Goal: Task Accomplishment & Management: Use online tool/utility

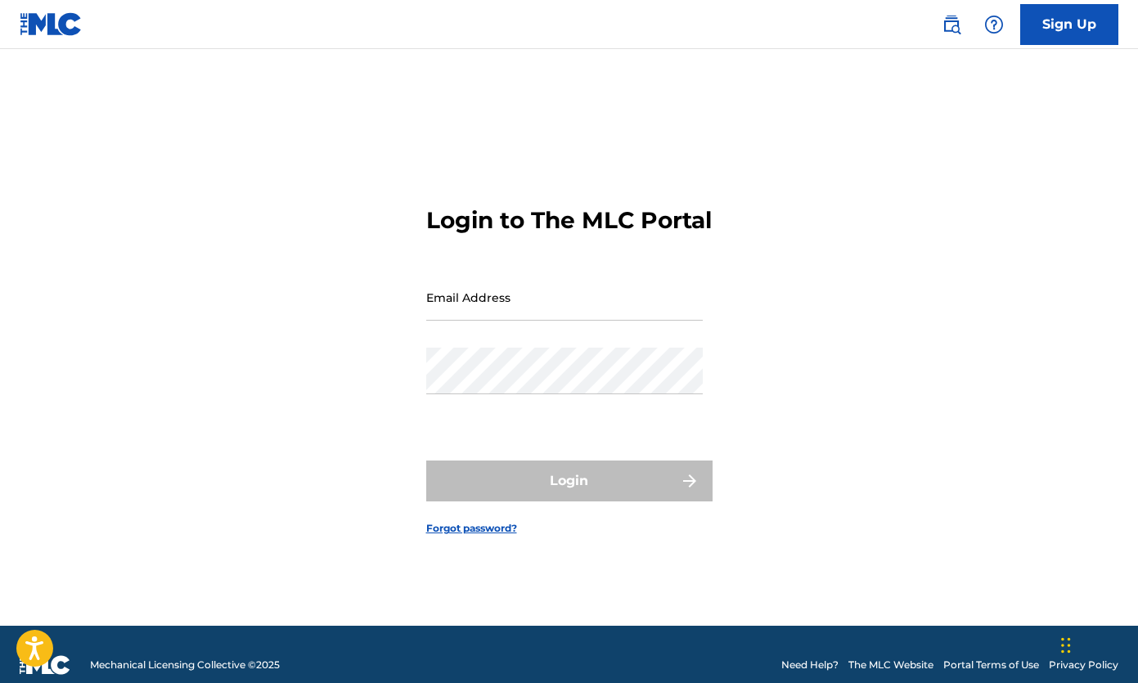
click at [510, 318] on input "Email Address" at bounding box center [564, 297] width 277 height 47
click at [541, 318] on input "Email Address" at bounding box center [564, 297] width 277 height 47
type input "[PERSON_NAME][EMAIL_ADDRESS][DOMAIN_NAME]"
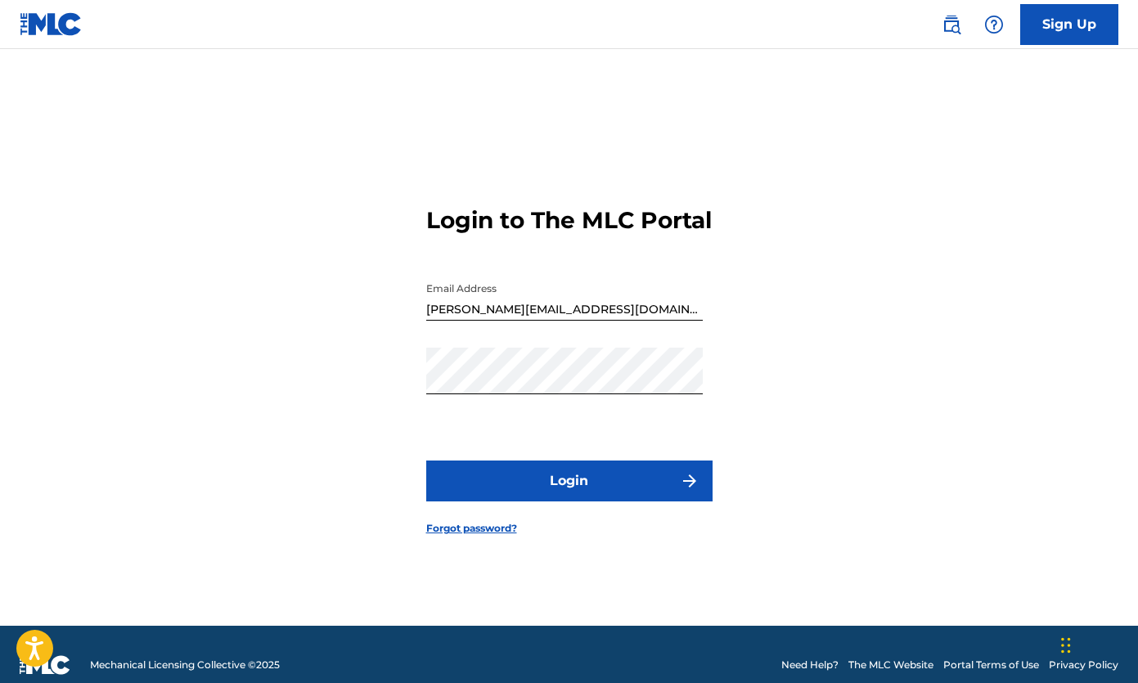
click at [560, 493] on button "Login" at bounding box center [569, 481] width 286 height 41
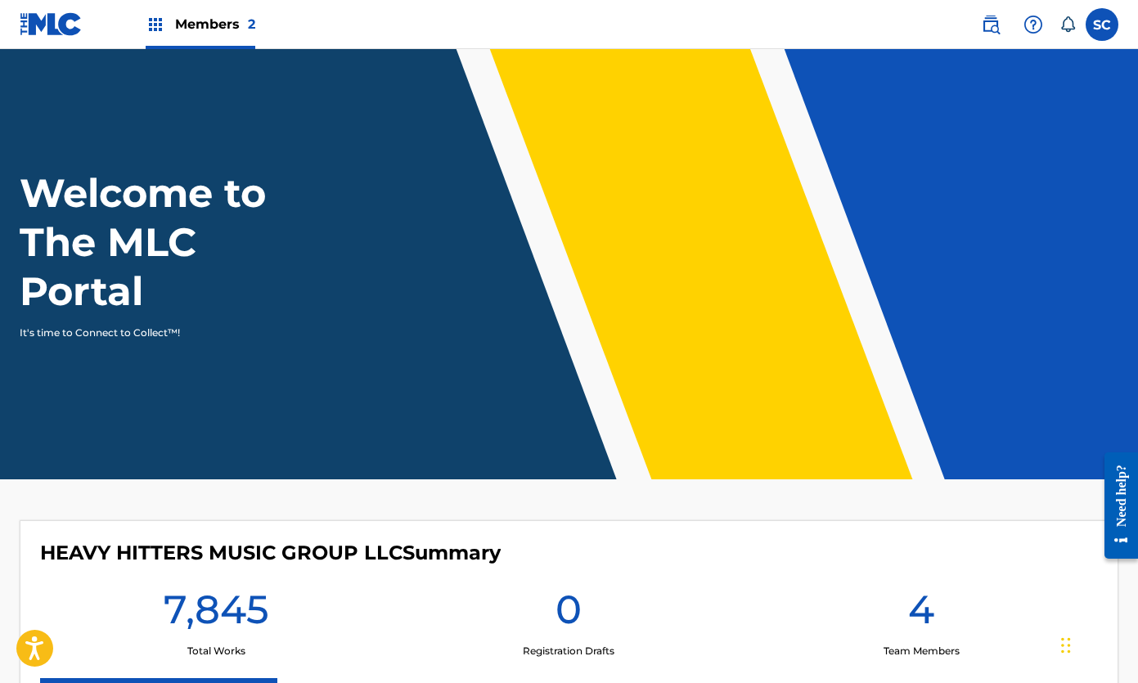
click at [152, 29] on img at bounding box center [156, 25] width 20 height 20
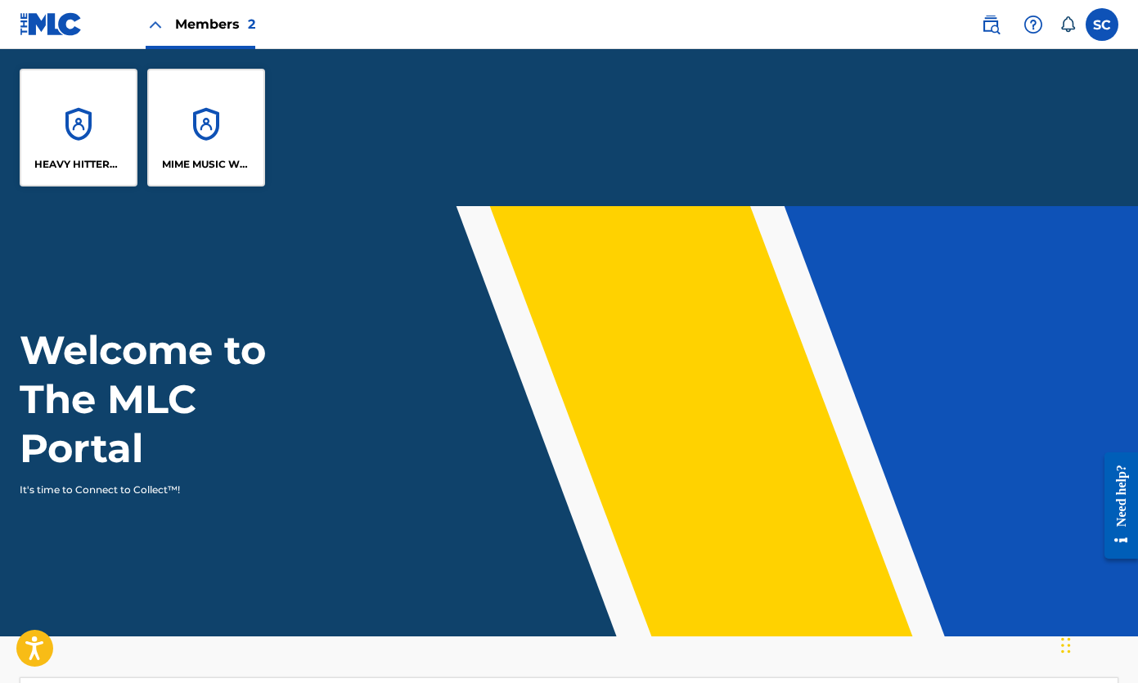
click at [152, 29] on img at bounding box center [156, 25] width 20 height 20
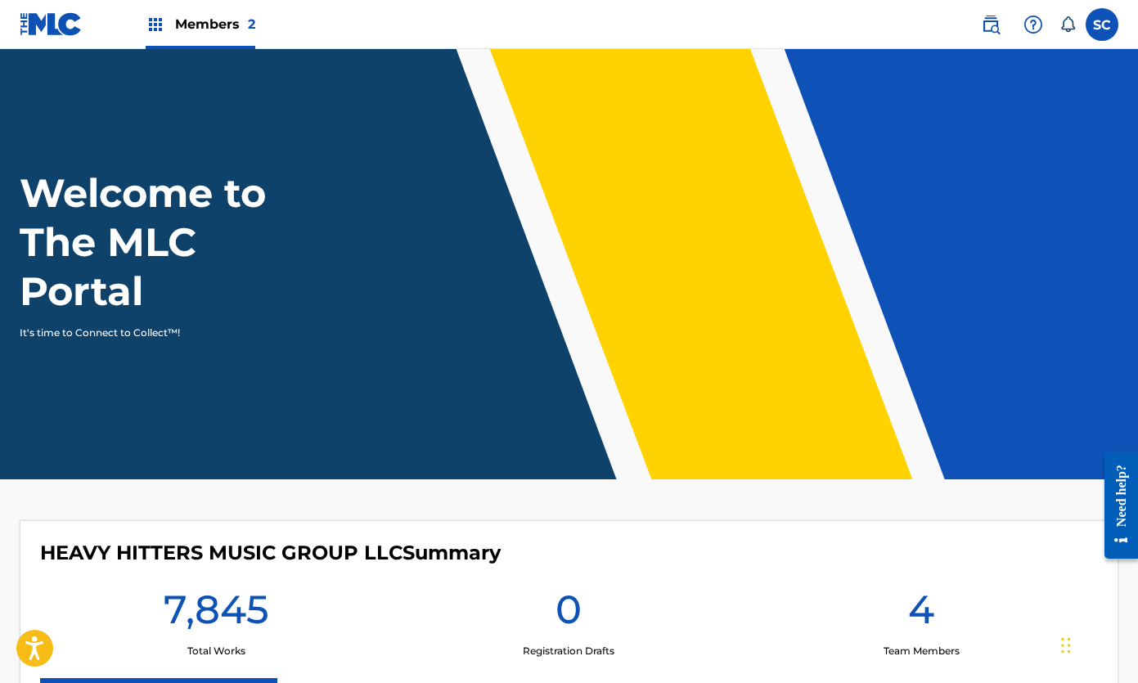
click at [993, 21] on img at bounding box center [991, 25] width 20 height 20
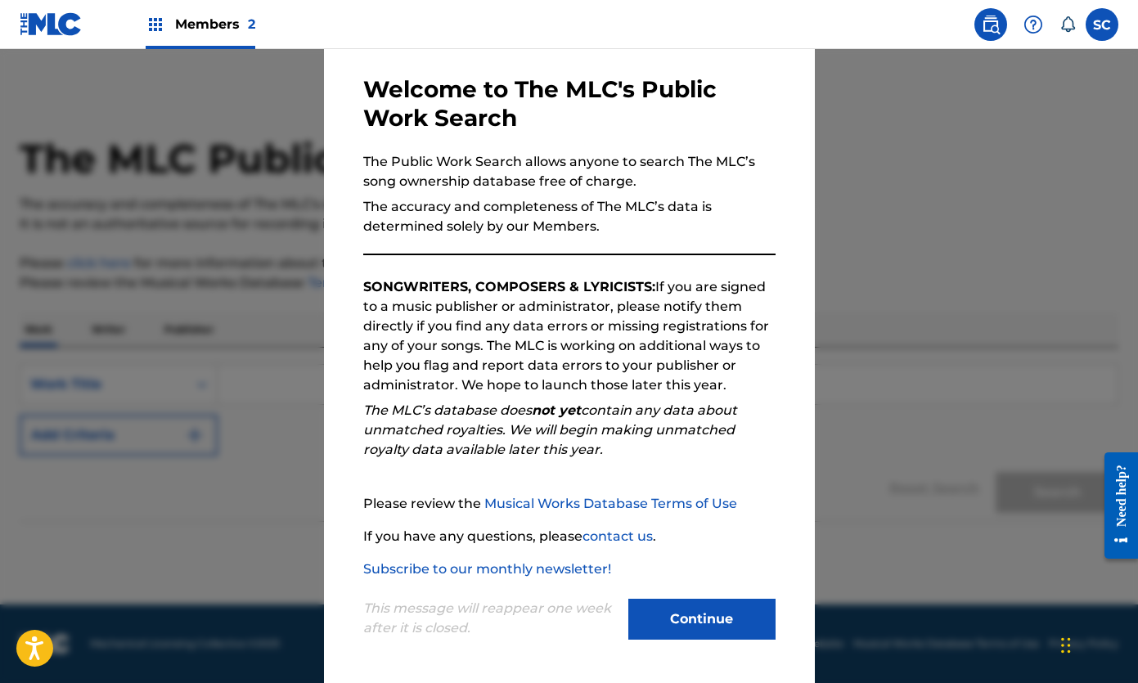
click at [681, 623] on button "Continue" at bounding box center [701, 619] width 147 height 41
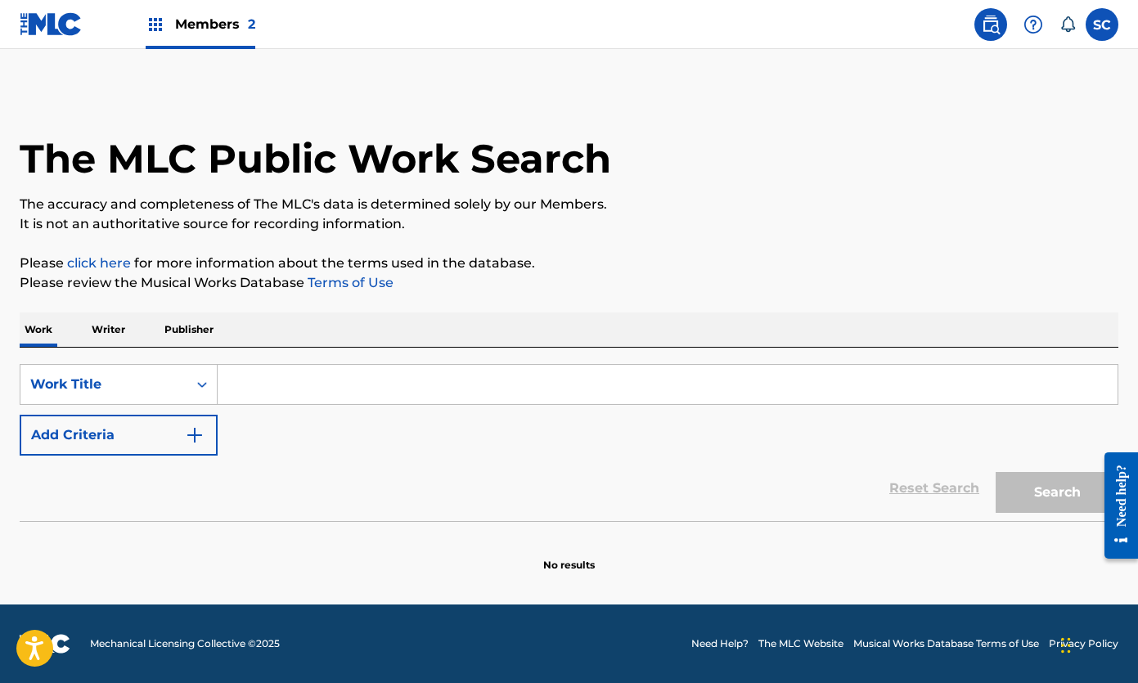
click at [1031, 25] on img at bounding box center [1034, 25] width 20 height 20
click at [1034, 113] on p "View portal intro" at bounding box center [1033, 107] width 139 height 39
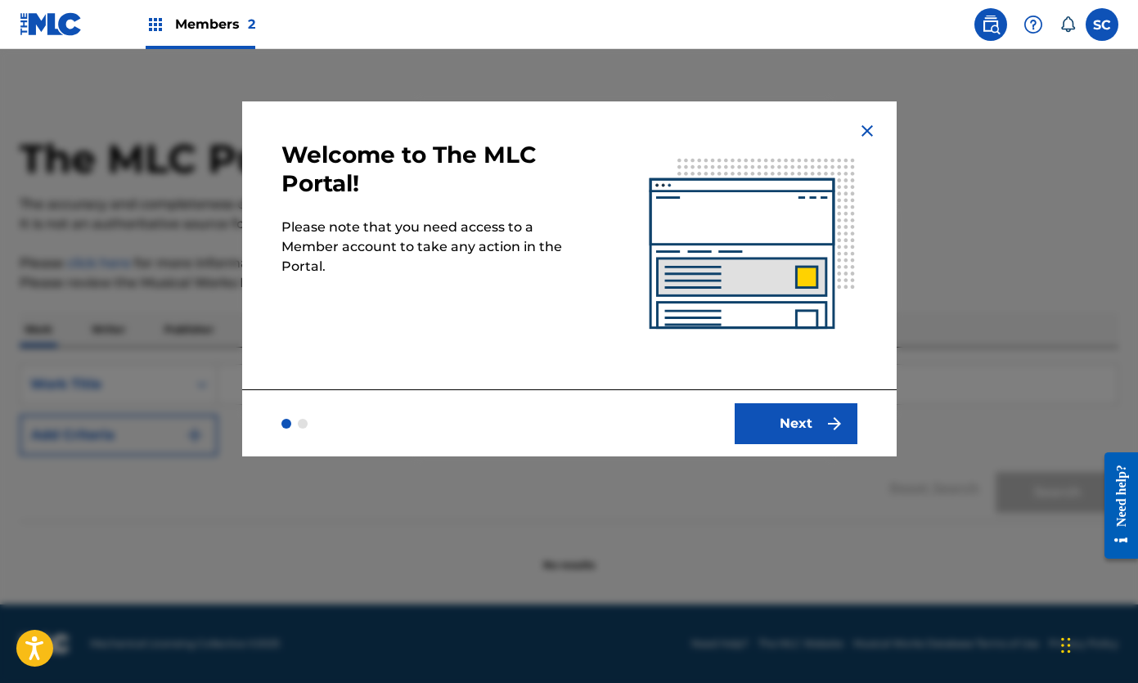
click at [526, 234] on p "Please note that you need access to a Member account to take any action in the …" at bounding box center [425, 247] width 288 height 59
click at [806, 414] on button "Next" at bounding box center [796, 423] width 123 height 41
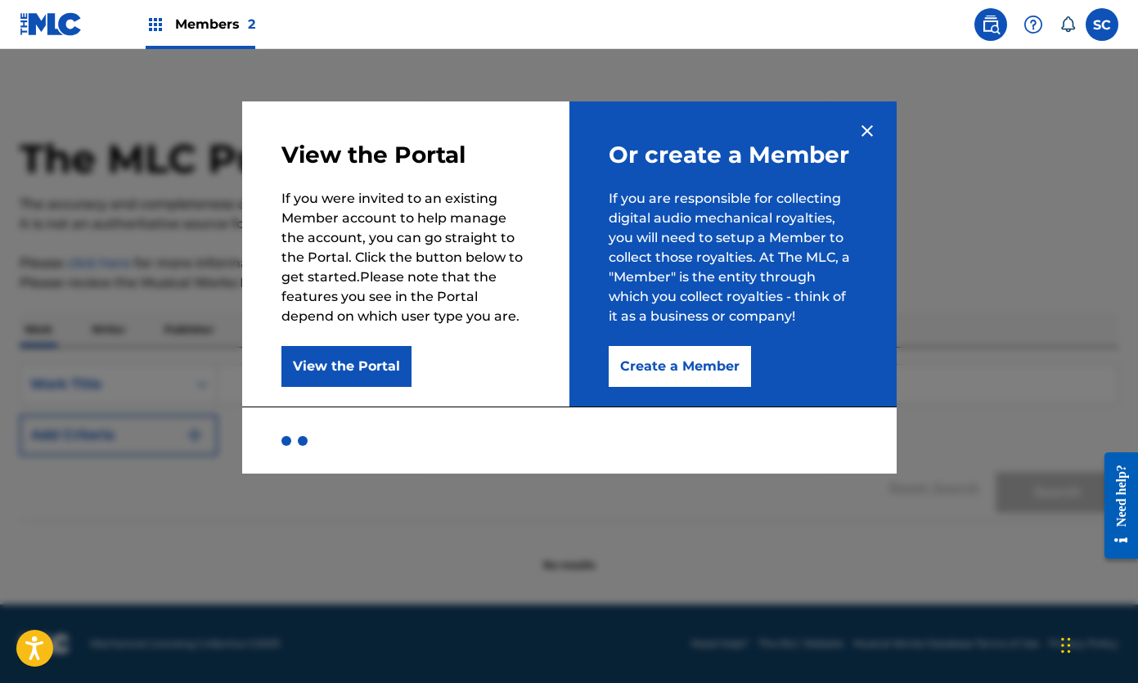
click at [868, 122] on img at bounding box center [868, 131] width 20 height 20
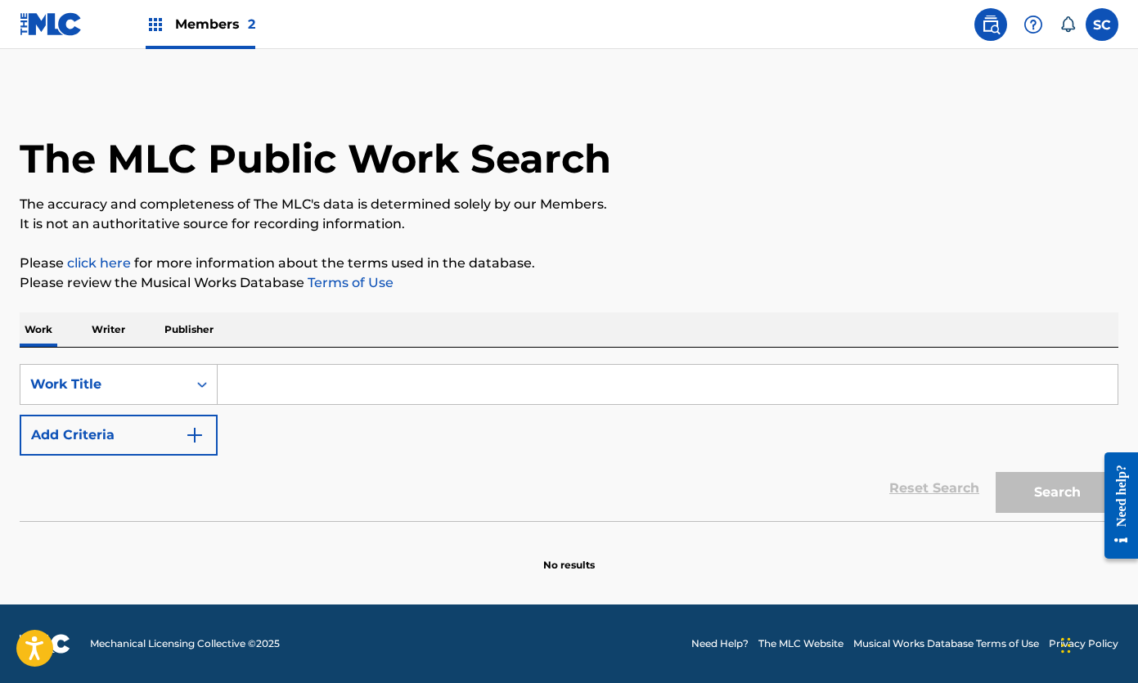
click at [1109, 23] on label at bounding box center [1102, 24] width 33 height 33
click at [1102, 25] on input "SC [PERSON_NAME] [PERSON_NAME][EMAIL_ADDRESS][DOMAIN_NAME] Notification Prefere…" at bounding box center [1102, 25] width 0 height 0
click at [754, 166] on div "The MLC Public Work Search" at bounding box center [569, 149] width 1099 height 119
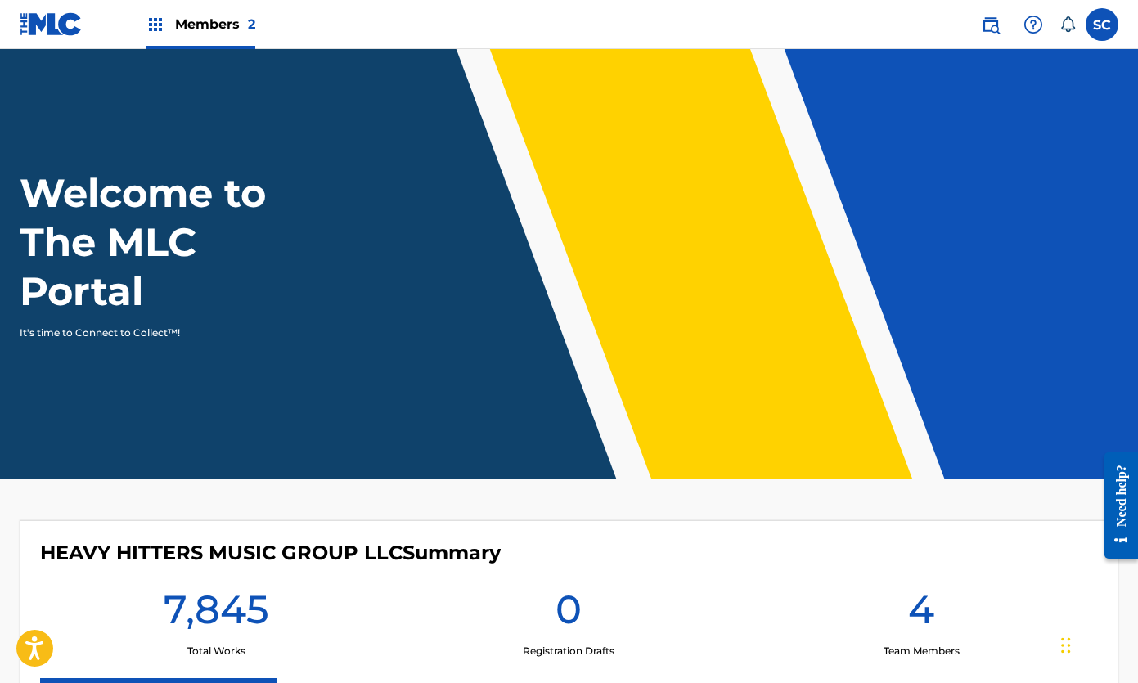
click at [51, 29] on img at bounding box center [51, 24] width 63 height 24
click at [151, 20] on img at bounding box center [156, 25] width 20 height 20
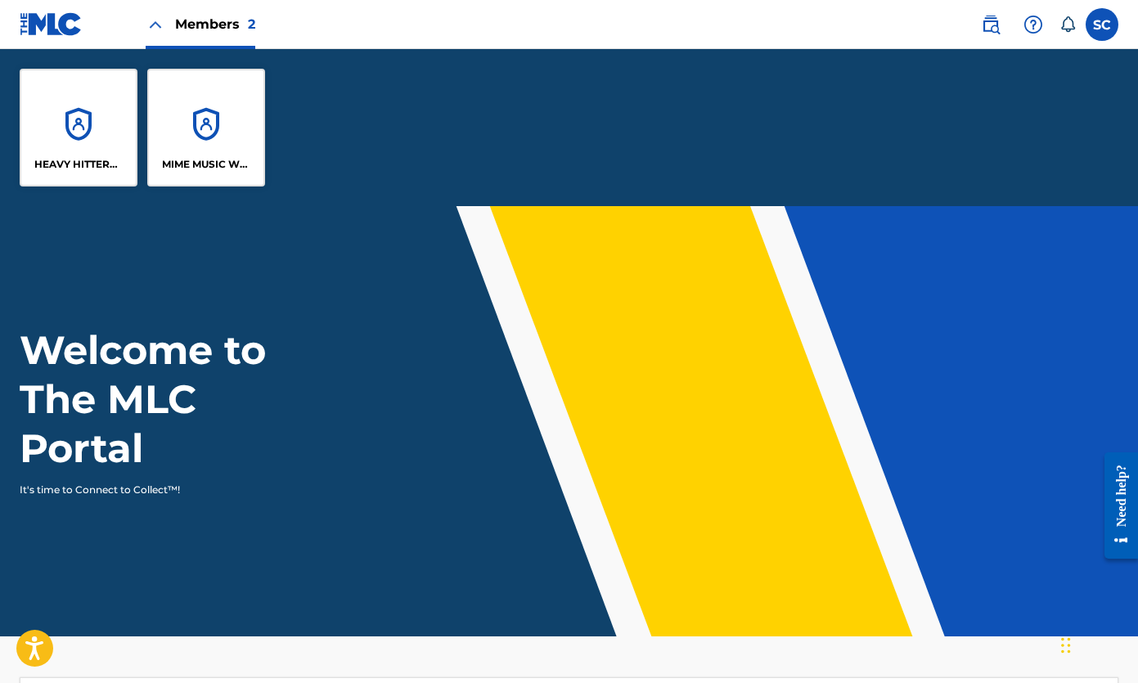
click at [151, 20] on img at bounding box center [156, 25] width 20 height 20
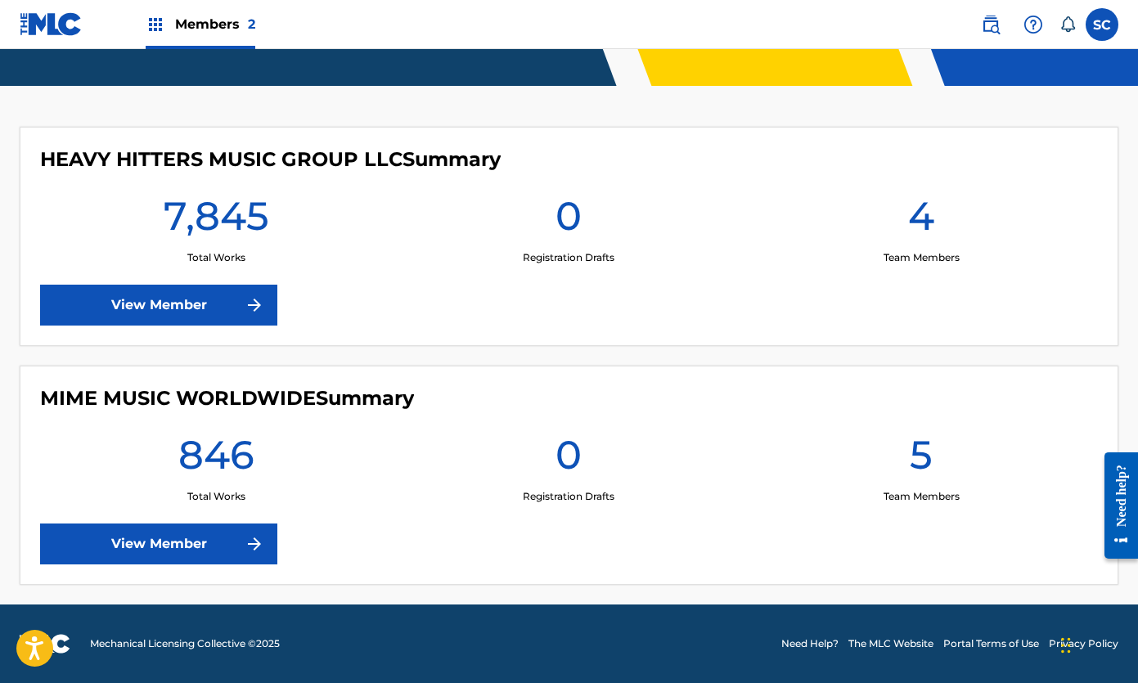
scroll to position [394, 0]
click at [157, 537] on link "View Member" at bounding box center [158, 544] width 237 height 41
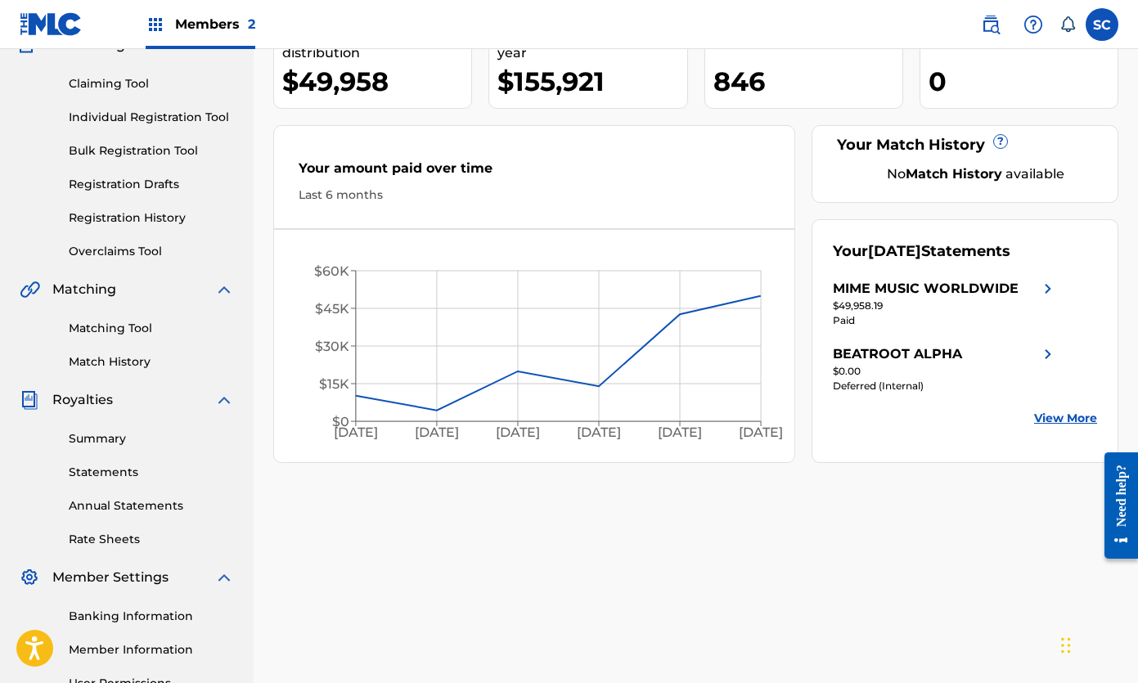
scroll to position [165, 0]
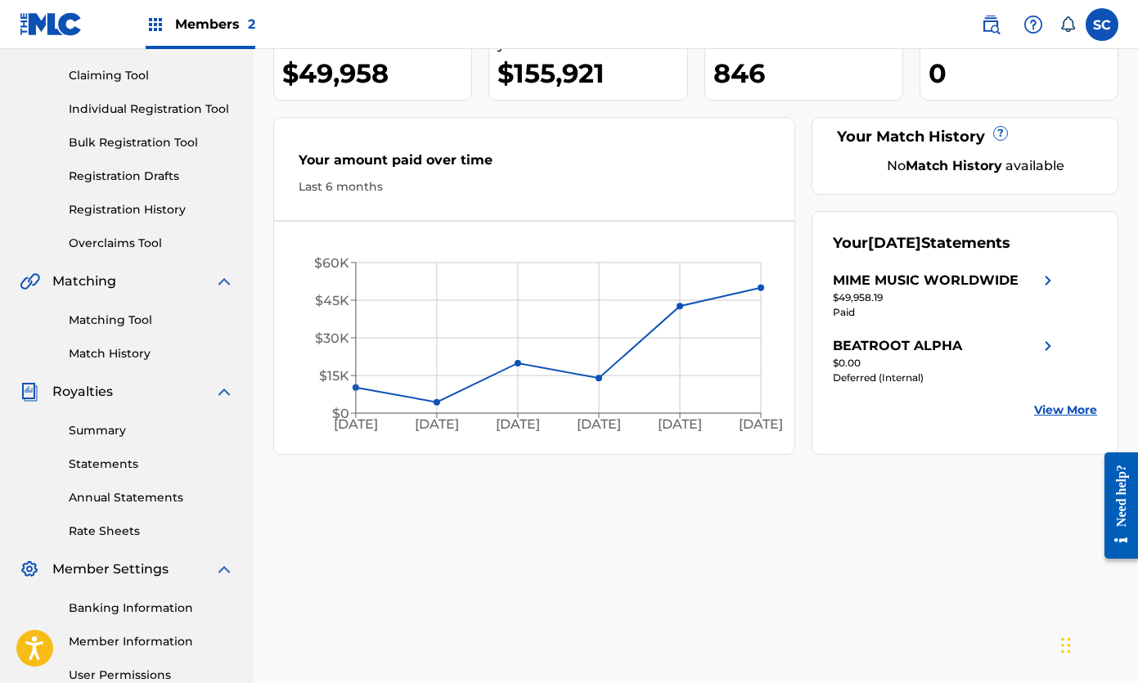
click at [119, 321] on link "Matching Tool" at bounding box center [151, 320] width 165 height 17
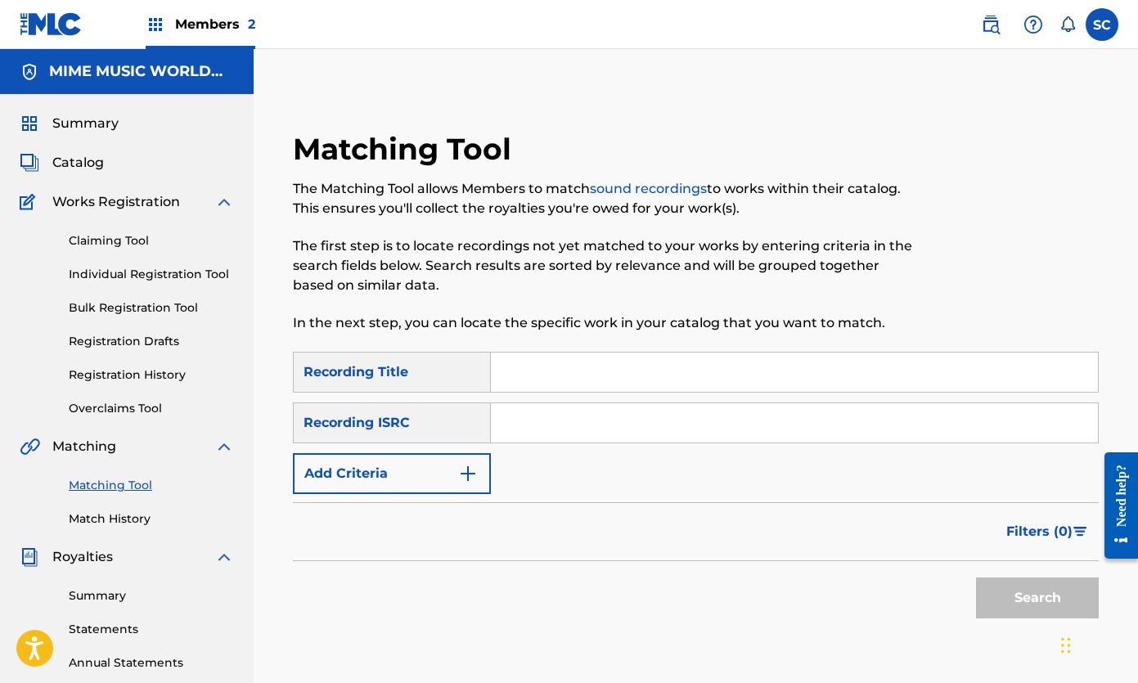
click at [561, 367] on input "Search Form" at bounding box center [794, 372] width 607 height 39
paste input "Beats Knockin (feat. Fly Boi Keno)"
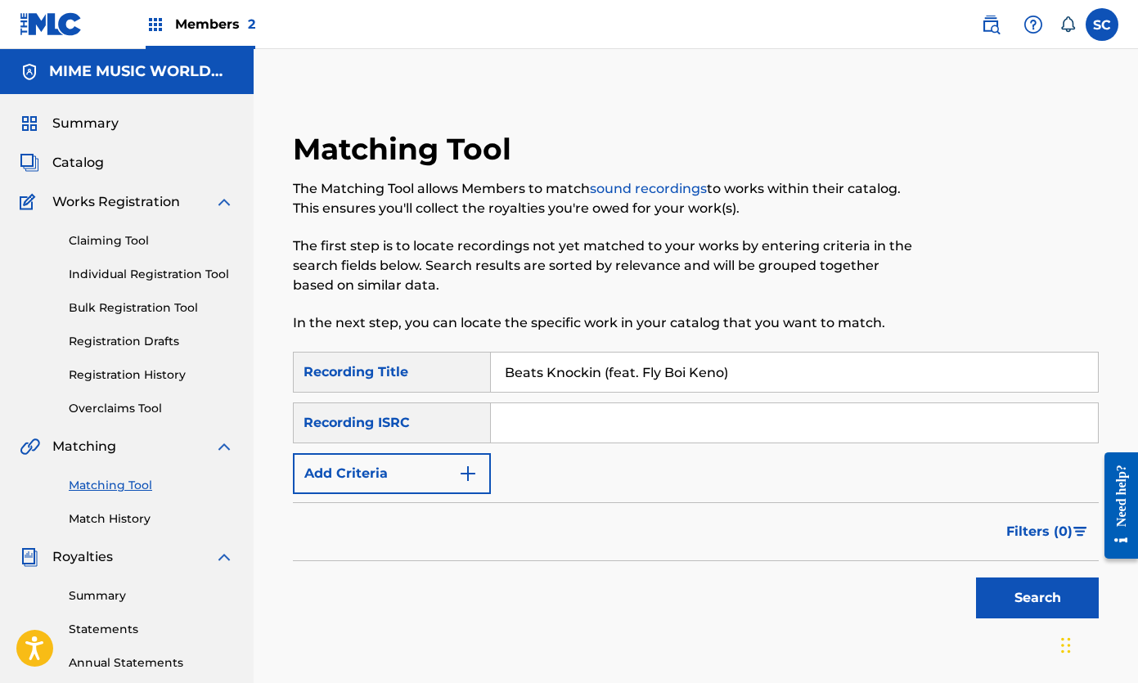
type input "Beats Knockin (feat. Fly Boi Keno)"
click at [1043, 597] on button "Search" at bounding box center [1037, 598] width 123 height 41
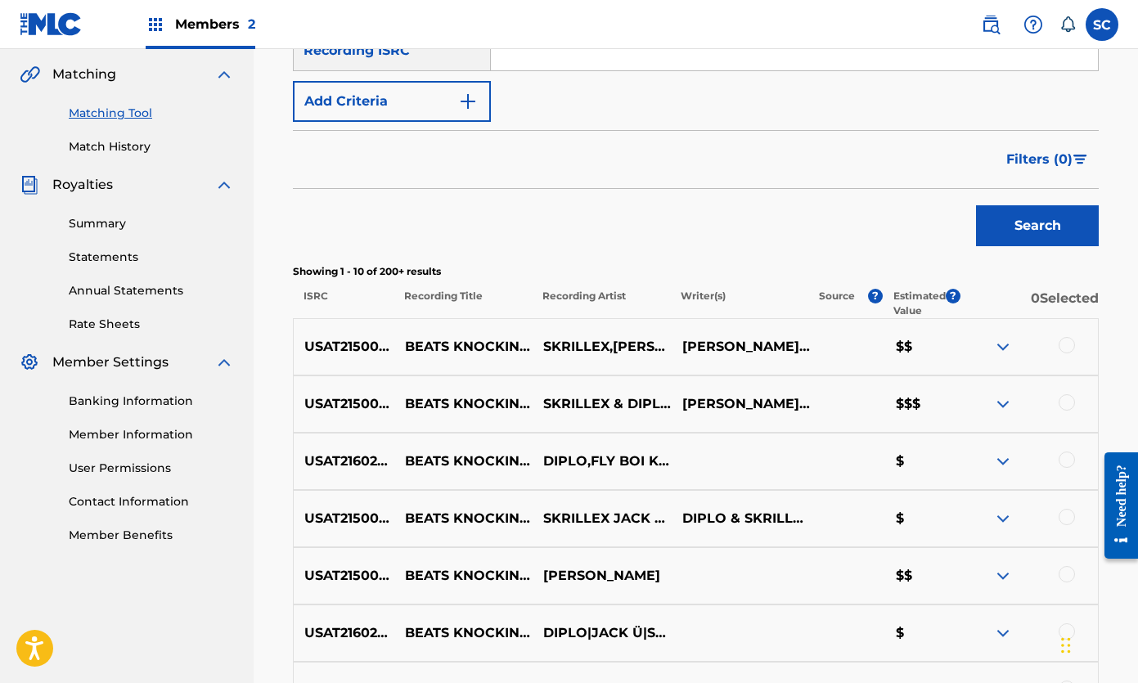
scroll to position [376, 0]
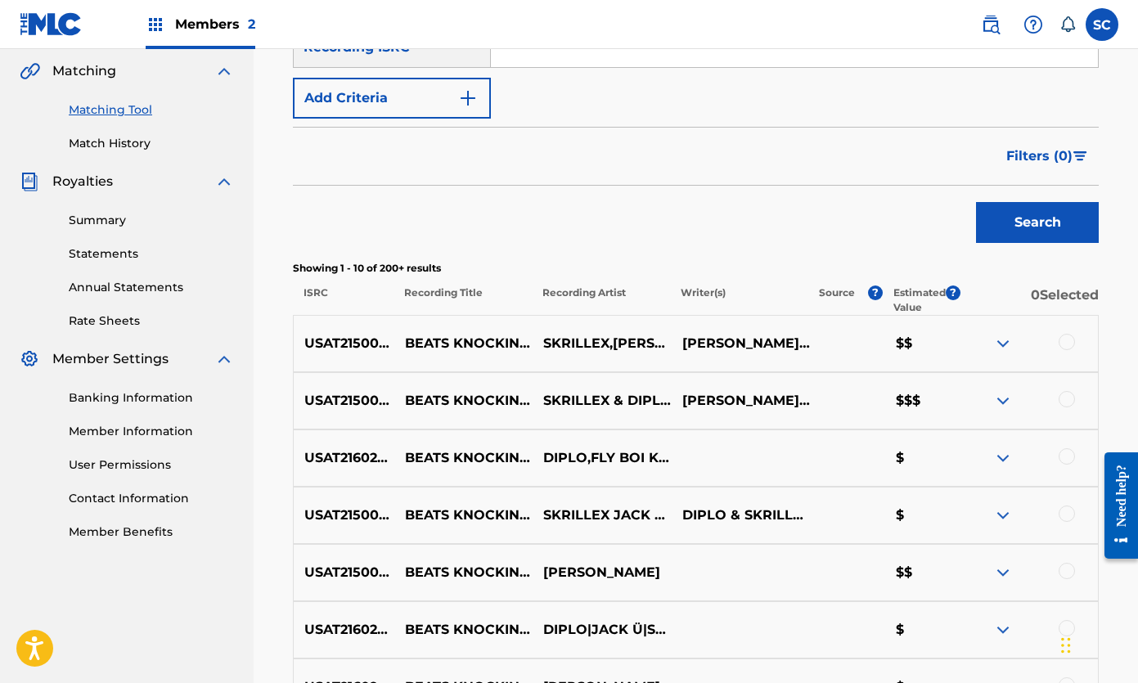
click at [1001, 402] on img at bounding box center [1003, 401] width 20 height 20
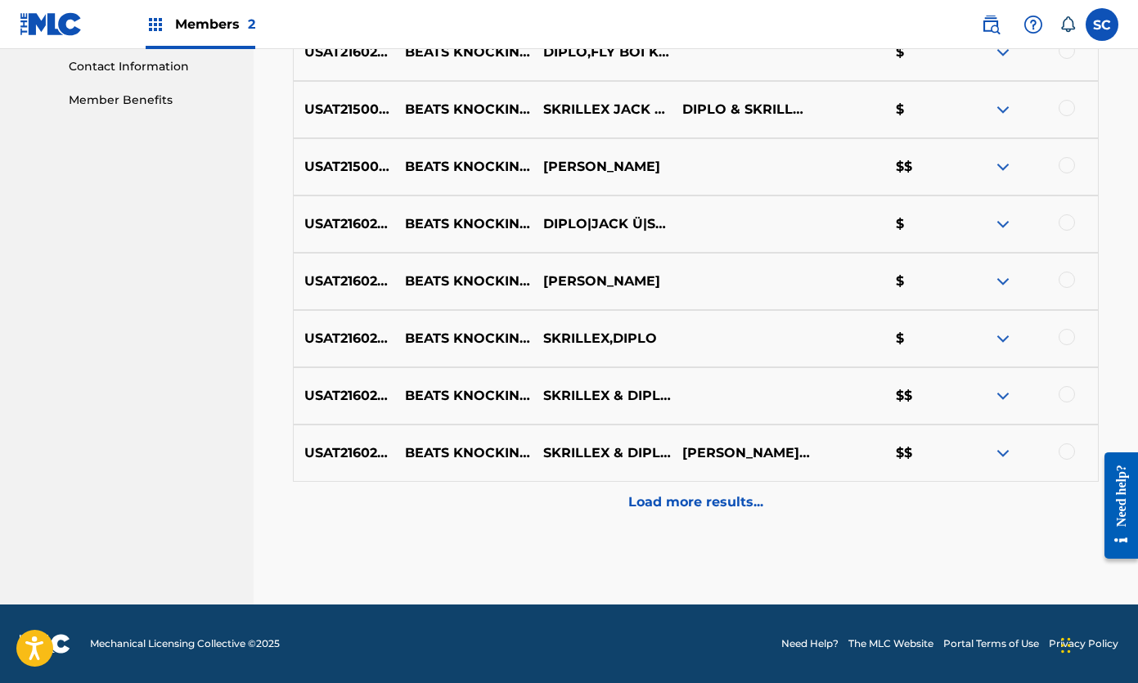
scroll to position [808, 0]
click at [706, 499] on p "Load more results..." at bounding box center [695, 503] width 135 height 20
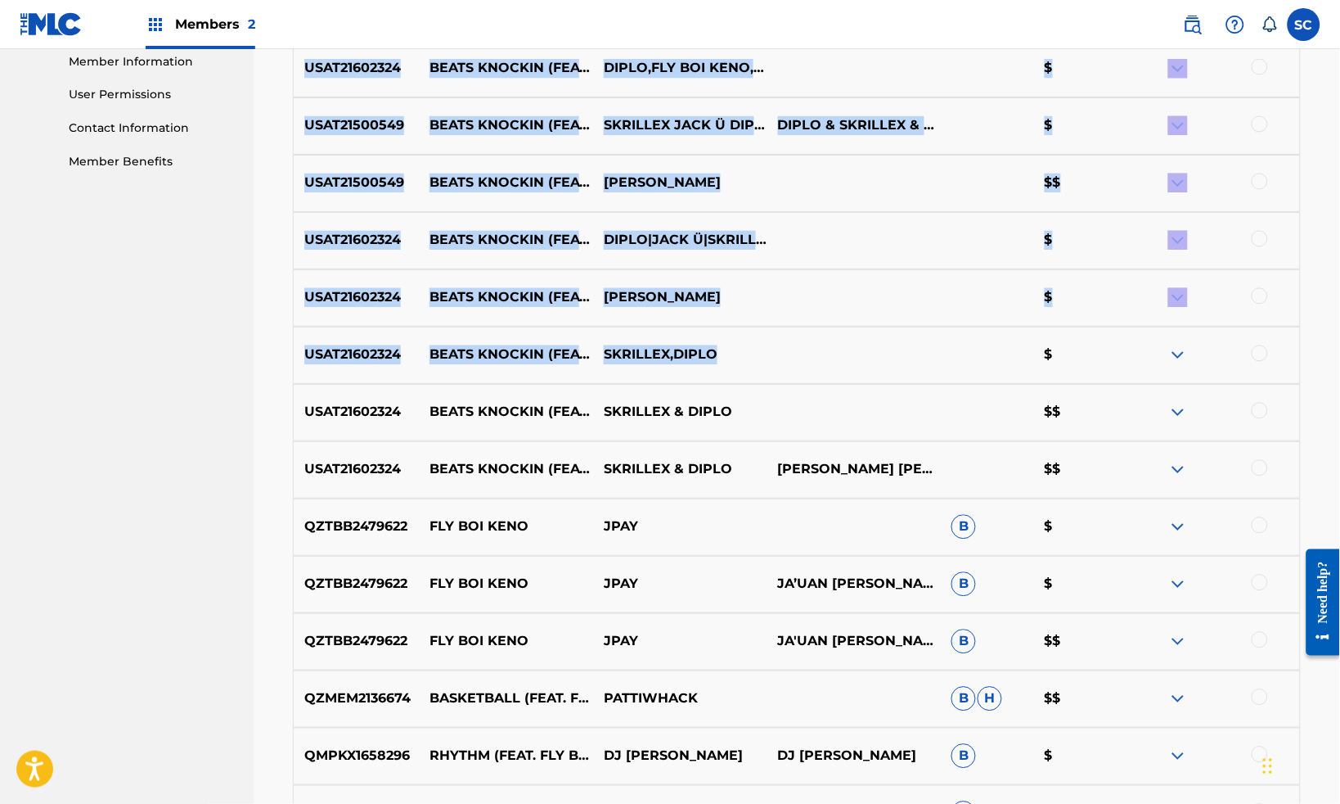
scroll to position [764, 0]
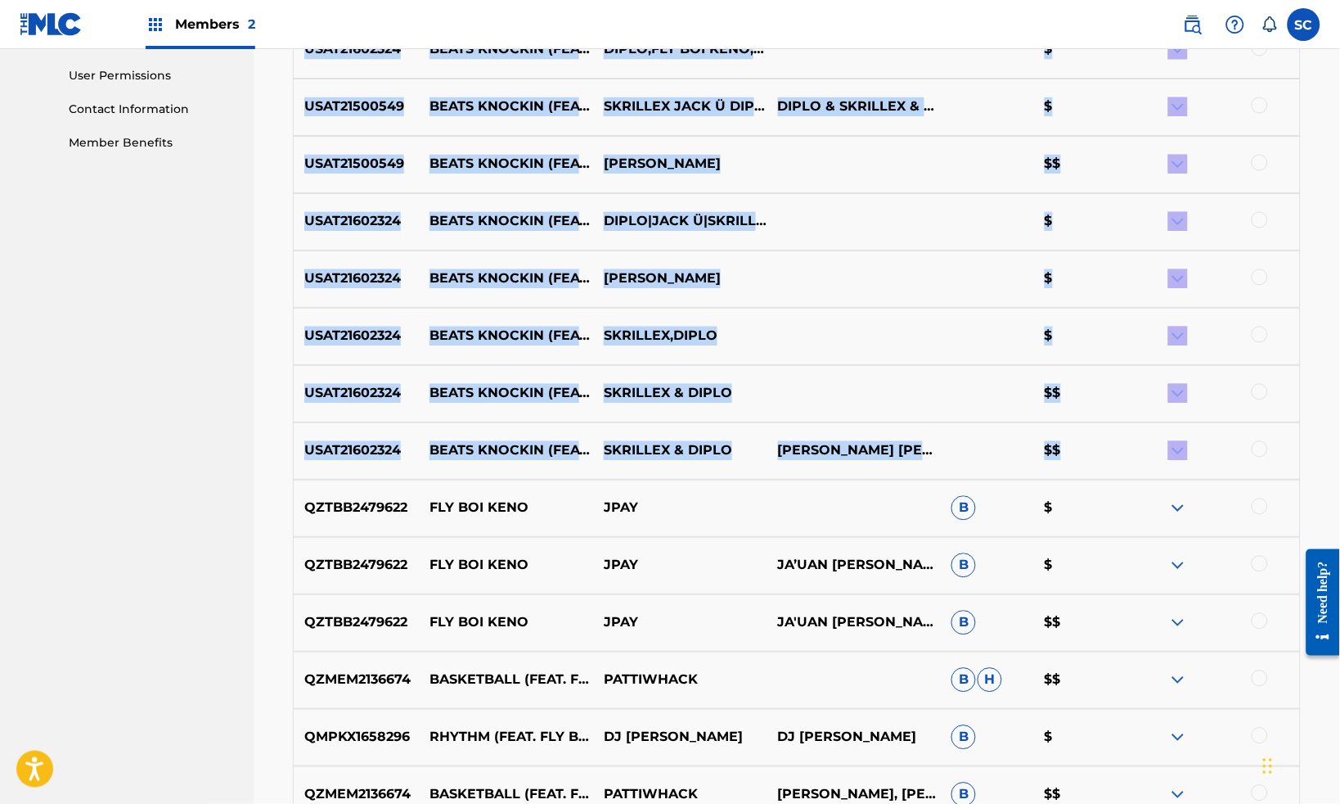
drag, startPoint x: 303, startPoint y: 241, endPoint x: 1229, endPoint y: 513, distance: 965.3
click at [1137, 513] on div "Matching Tool The Matching Tool allows Members to match sound recordings to wor…" at bounding box center [796, 271] width 1047 height 1808
copy div "Showing 1 - 20 of 200+ results ISRC Recording Title Recording Artist Writer(s) …"
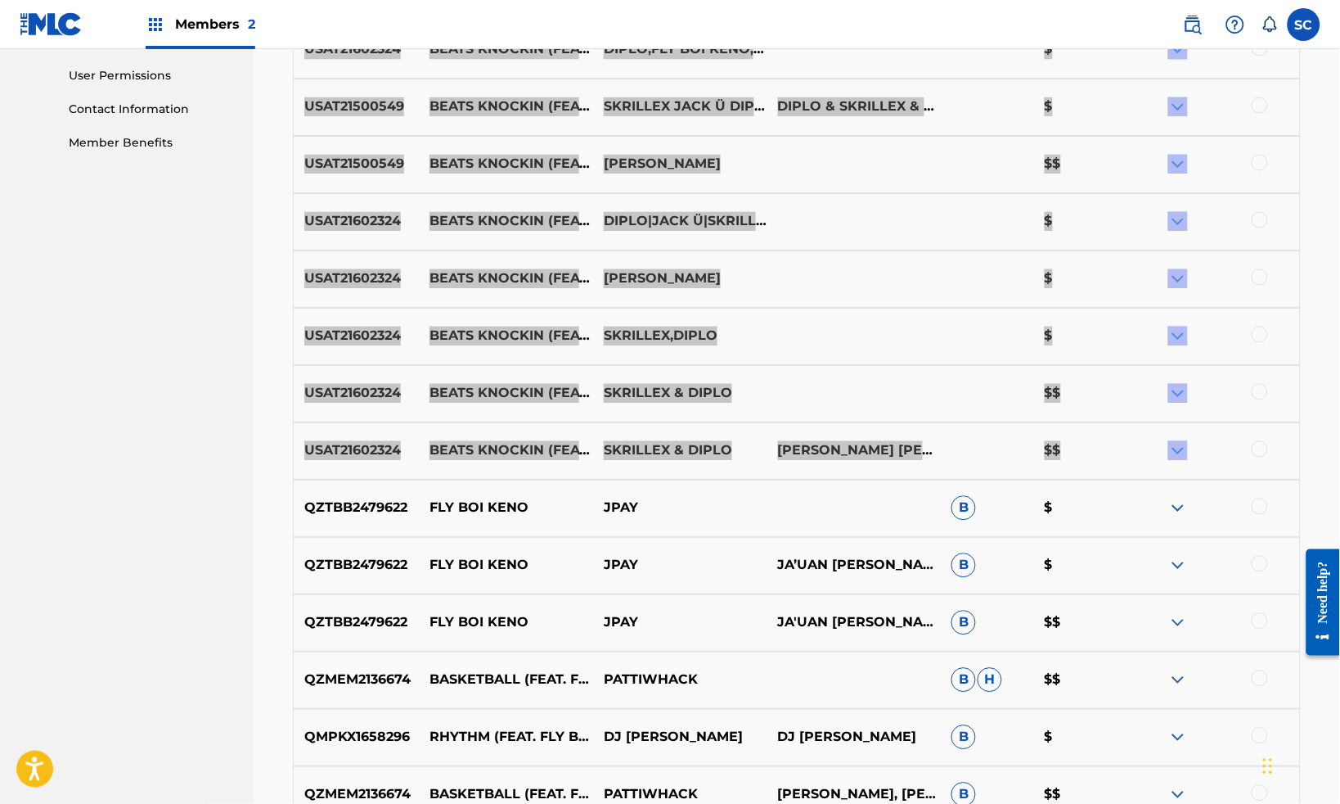
drag, startPoint x: 1229, startPoint y: 513, endPoint x: 925, endPoint y: 339, distance: 350.8
click at [925, 308] on div "USAT21602324 BEATS KNOCKIN (FEAT. FLY BOI KENO) JACK Ü $" at bounding box center [797, 278] width 1008 height 57
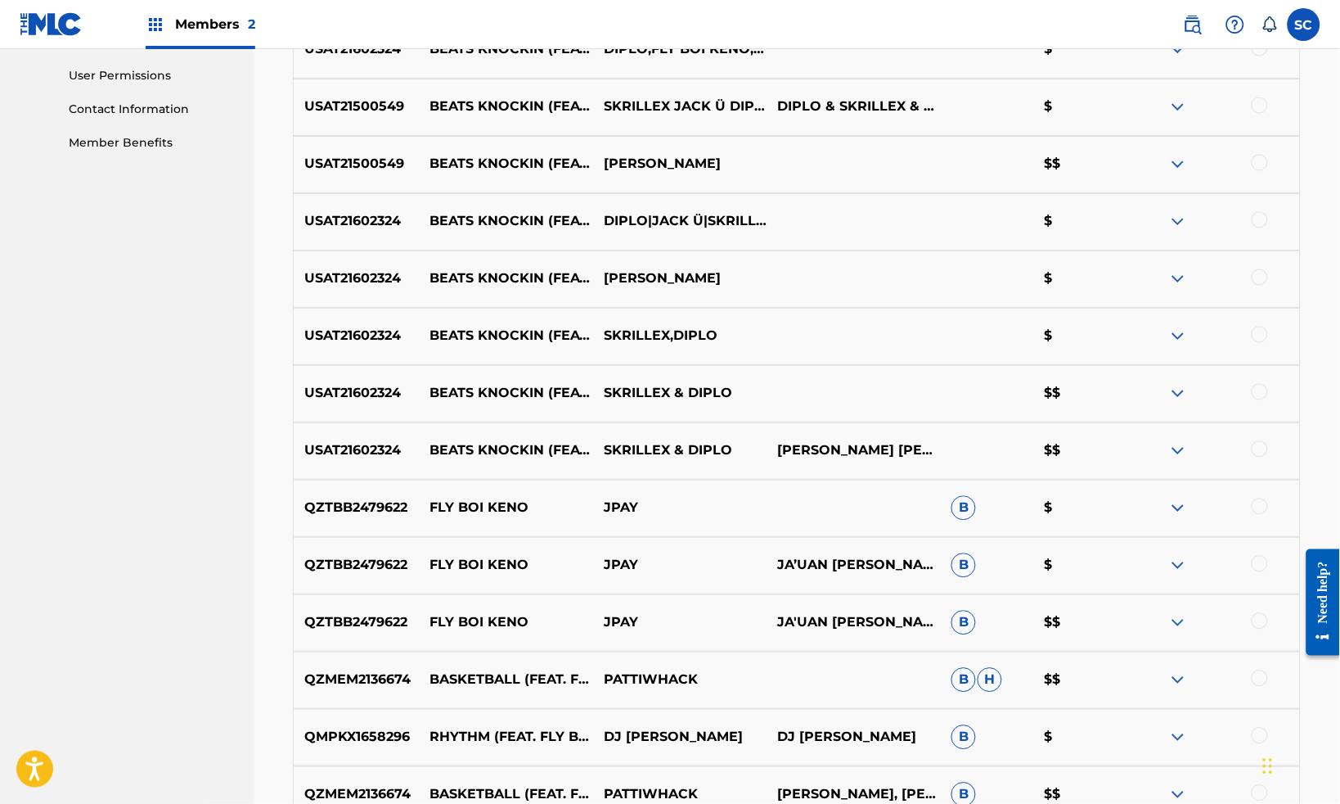
click at [961, 22] on nav "Members 2 SC SC [PERSON_NAME] [PERSON_NAME][EMAIL_ADDRESS][DOMAIN_NAME] Notific…" at bounding box center [670, 24] width 1340 height 49
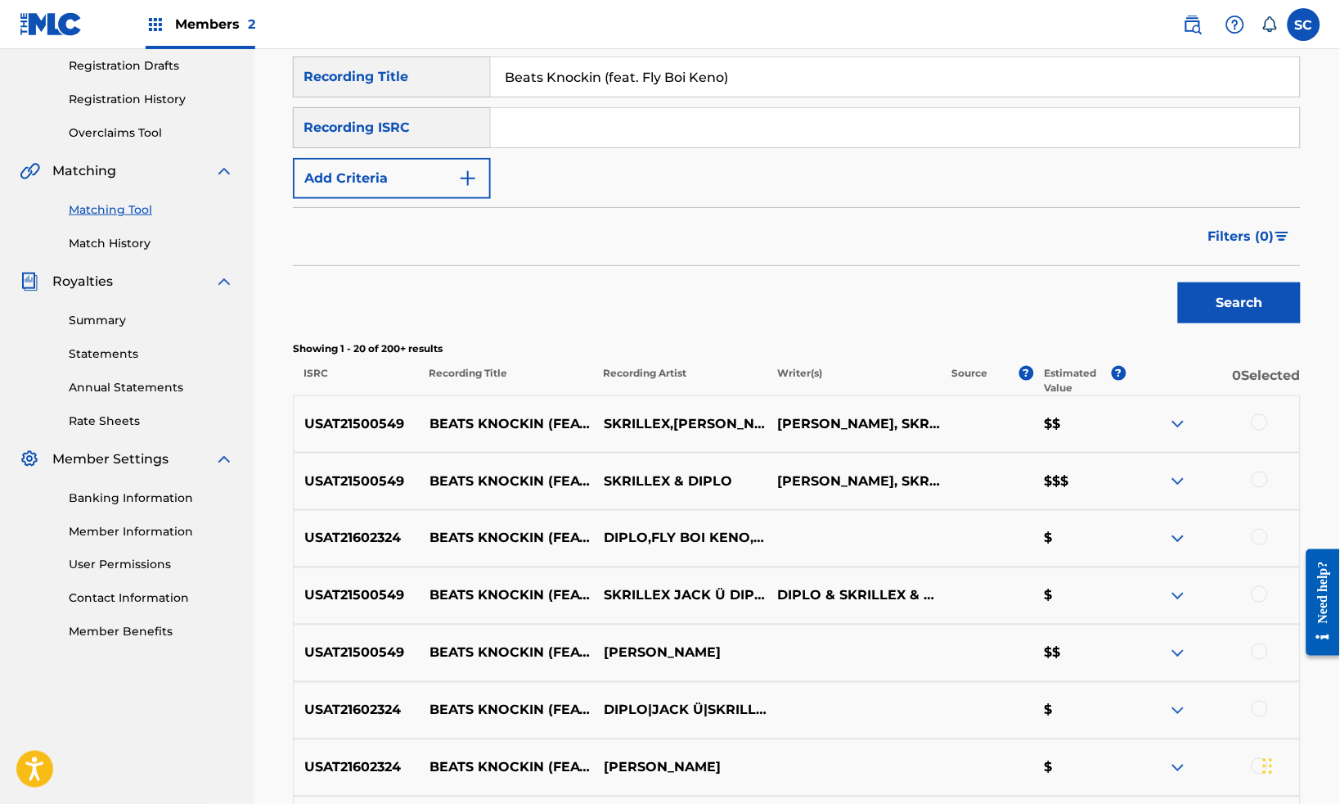
scroll to position [353, 0]
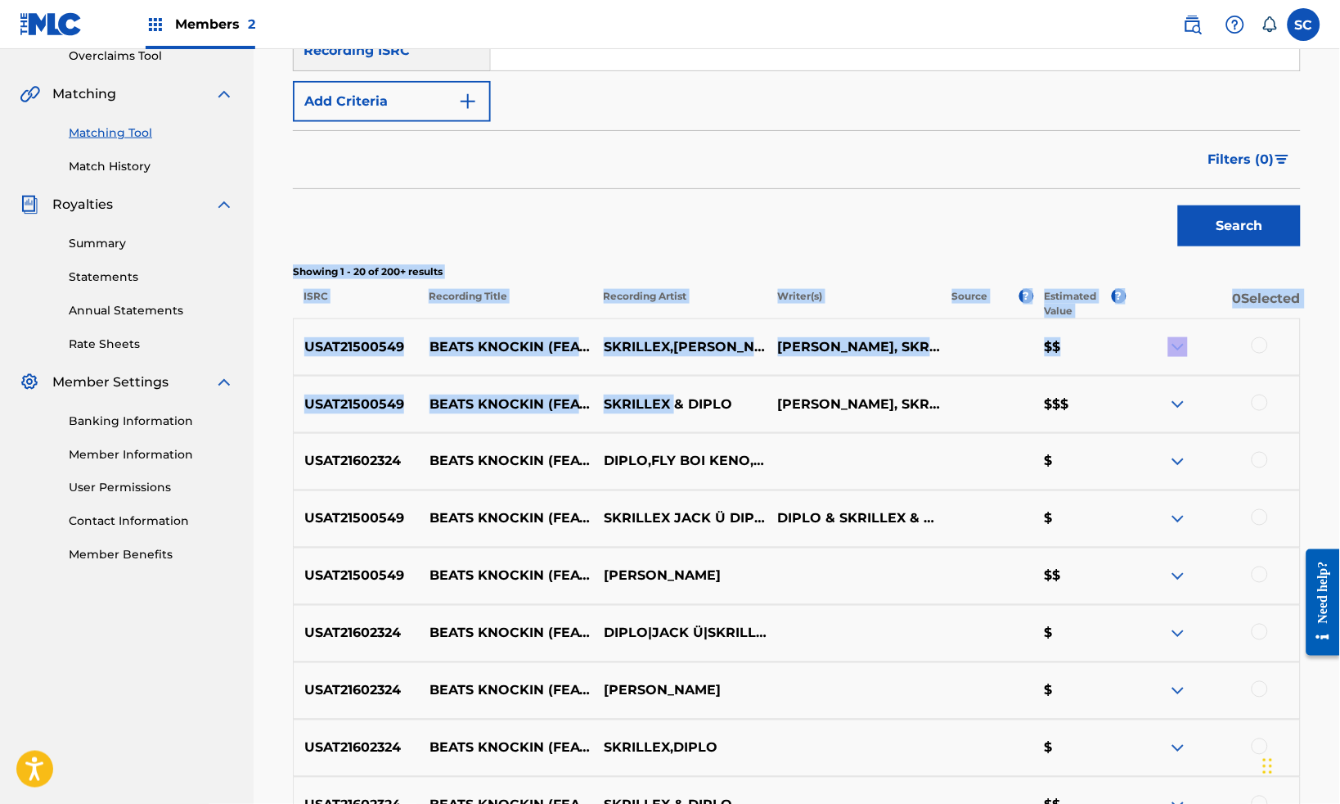
drag, startPoint x: 307, startPoint y: 290, endPoint x: 688, endPoint y: 439, distance: 409.4
click at [688, 439] on div "Matching Tool The Matching Tool allows Members to match sound recordings to wor…" at bounding box center [796, 682] width 1047 height 1808
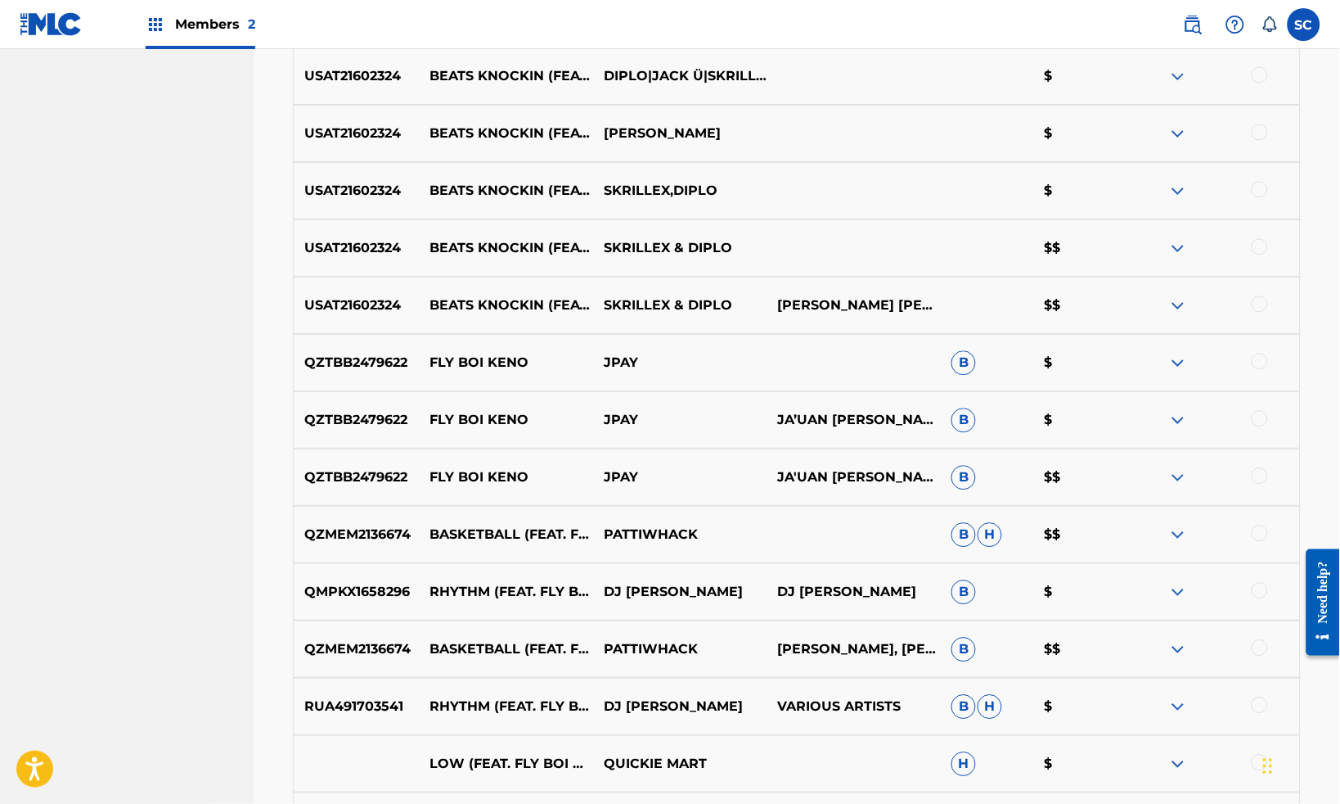
scroll to position [1013, 0]
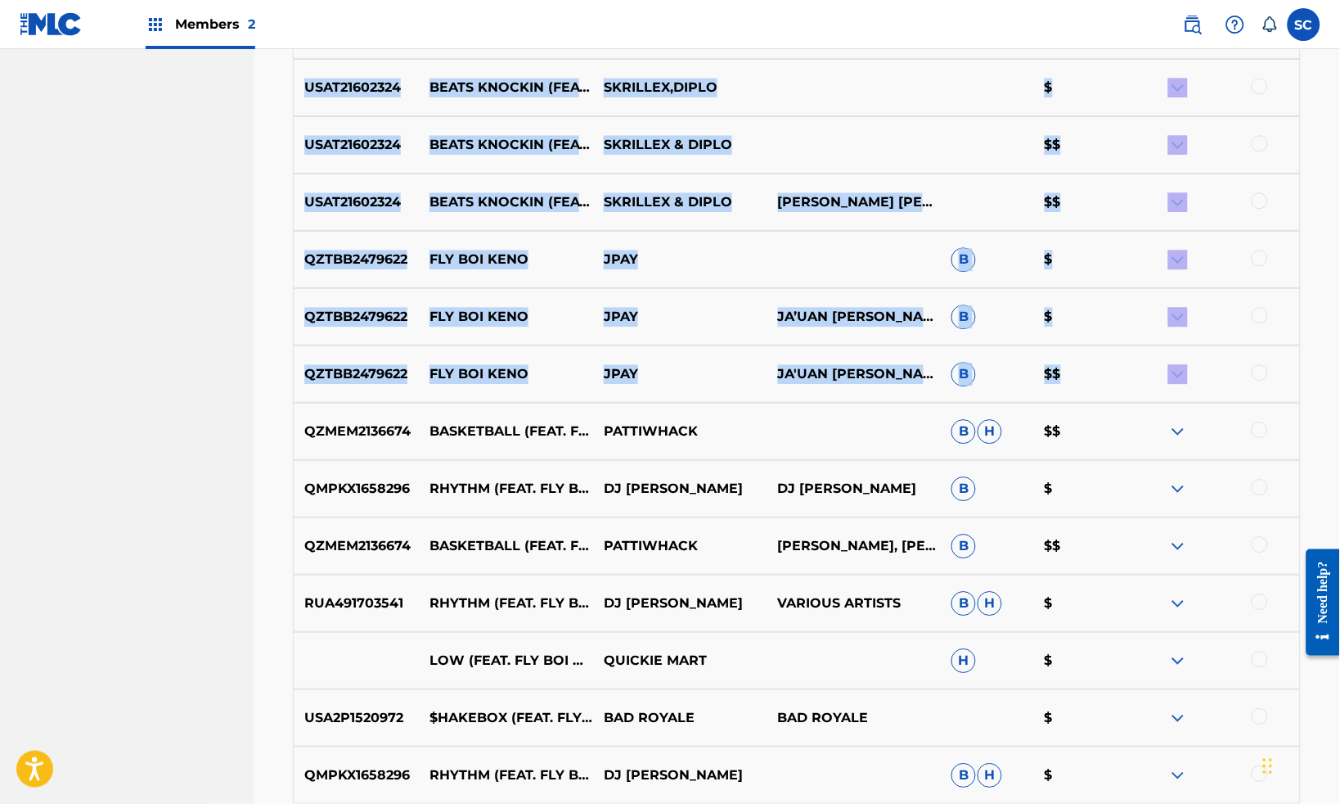
click at [1137, 384] on div at bounding box center [1213, 374] width 174 height 20
copy div "Loremip 6 - 40 do 250+ sitamet CONS Adipiscin Elits Doeiusmod Tempor Incidi(u) …"
drag, startPoint x: 1213, startPoint y: 445, endPoint x: 1200, endPoint y: 450, distance: 13.2
click at [1137, 403] on div "QZTBB2479622 FLY BOI KENO JPAY JA'UAN [PERSON_NAME] B $$" at bounding box center [797, 373] width 1008 height 57
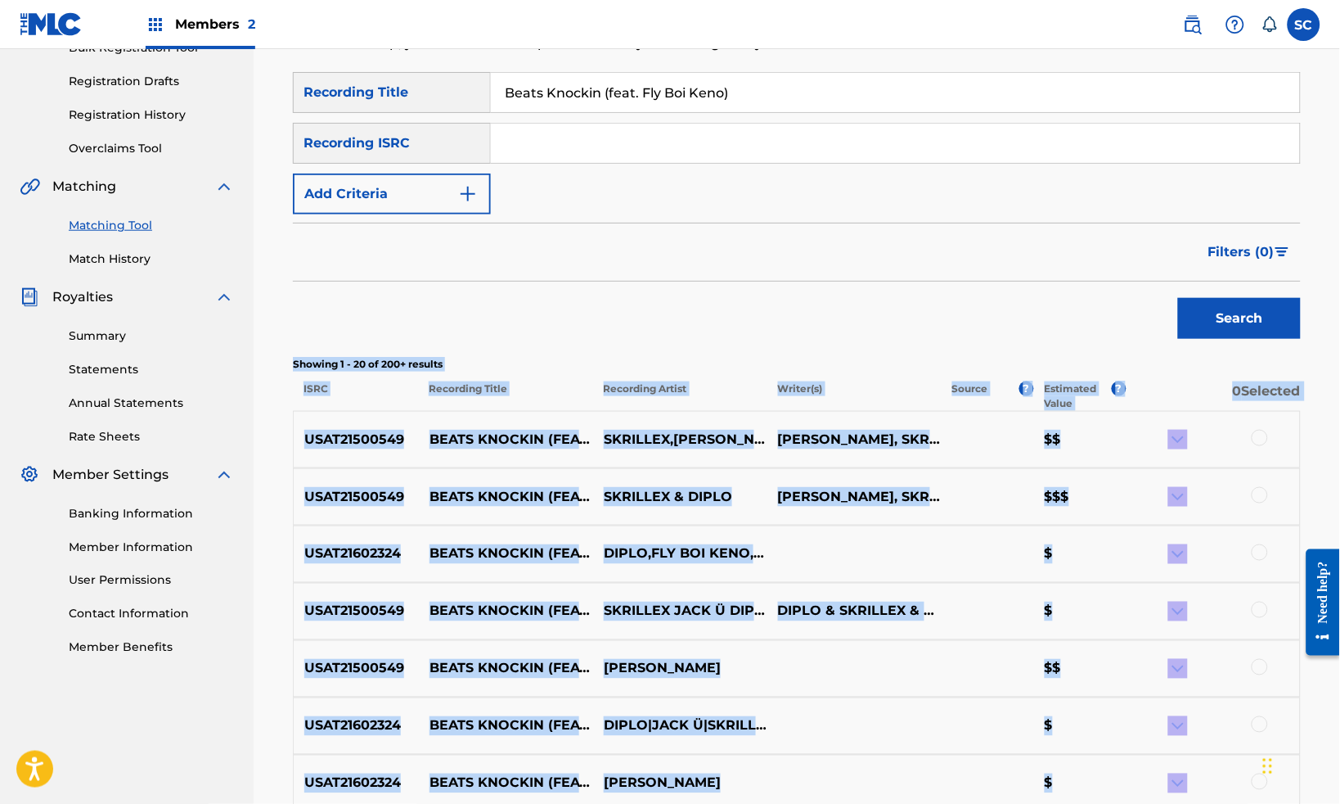
scroll to position [350, 0]
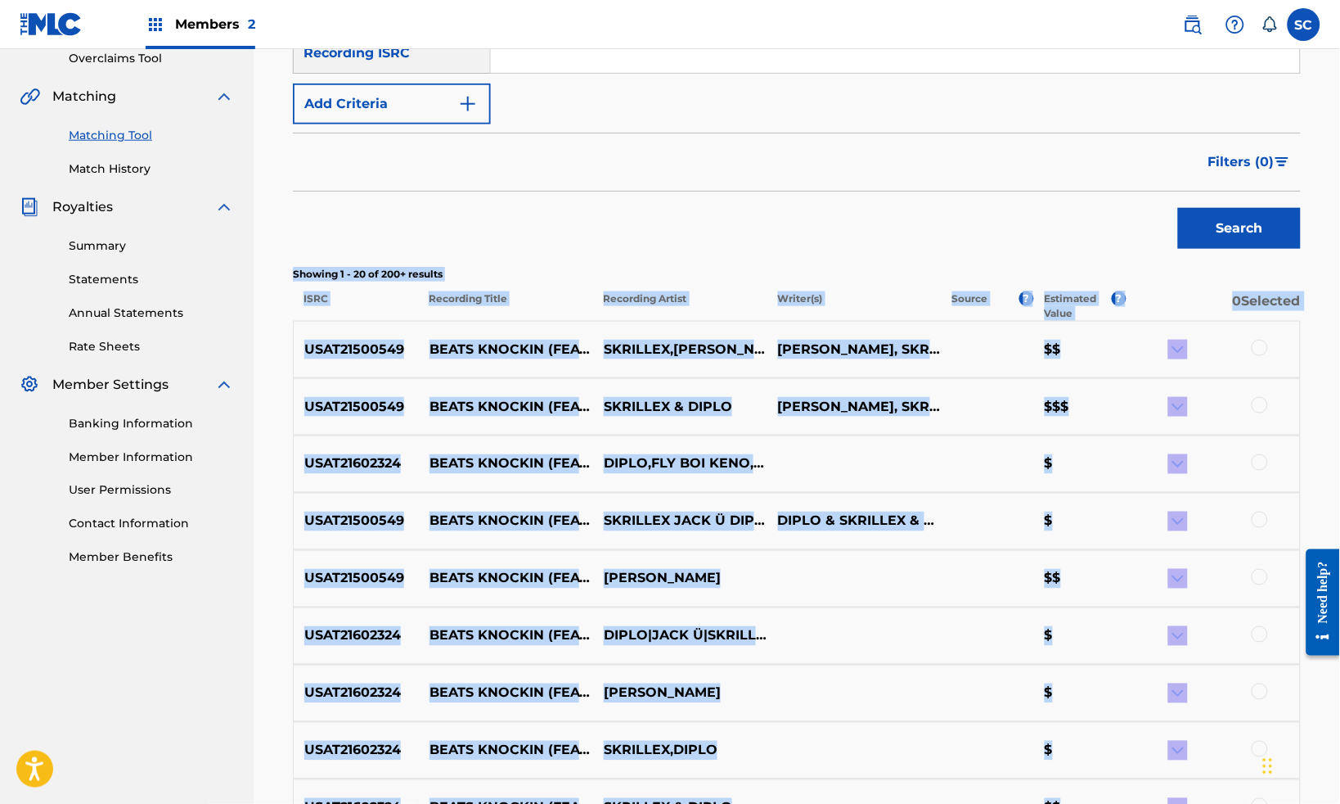
click at [1137, 493] on div "USAT21602324 BEATS KNOCKIN (FEAT. FLY BOI KENO) DIPLO,FLY BOI KENO,[PERSON_NAME…" at bounding box center [797, 463] width 1008 height 57
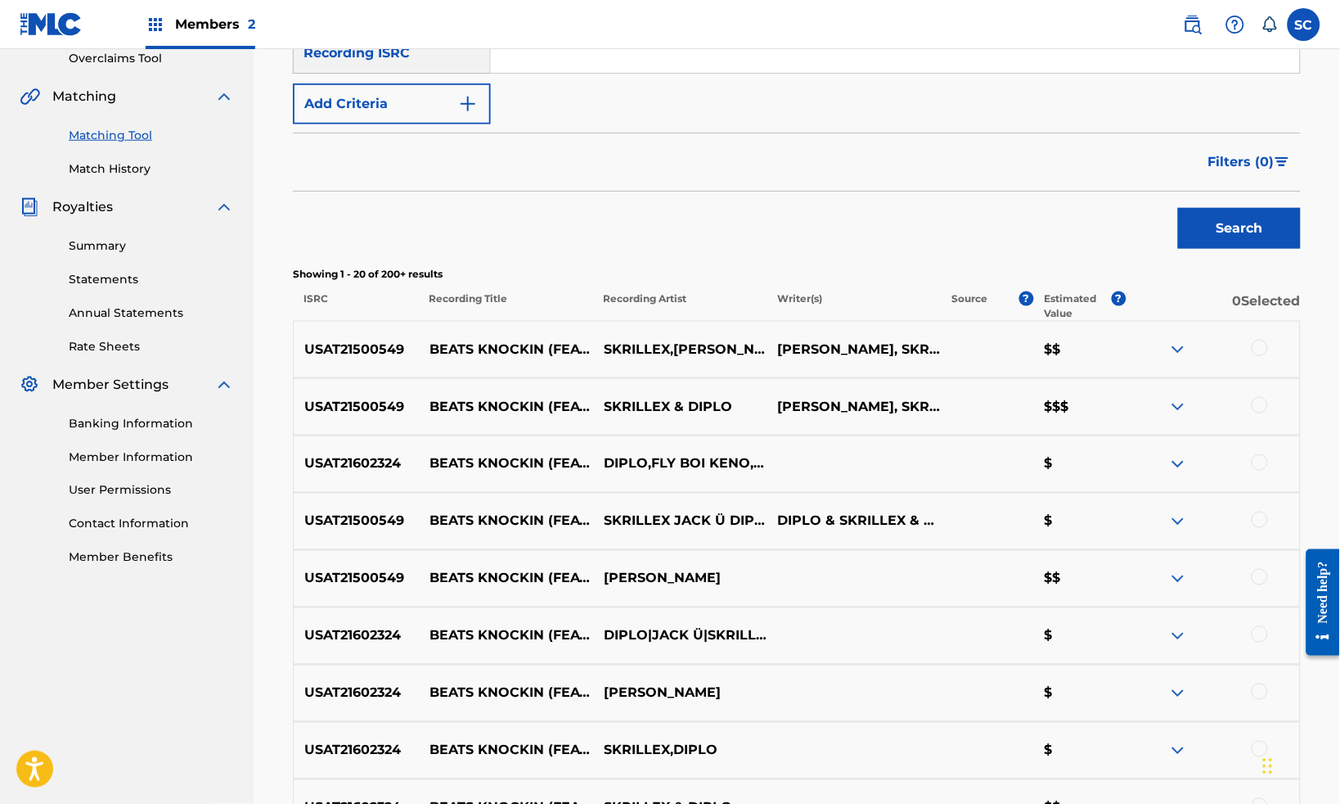
click at [1137, 356] on div at bounding box center [1260, 348] width 16 height 16
click at [1137, 413] on div at bounding box center [1260, 405] width 16 height 16
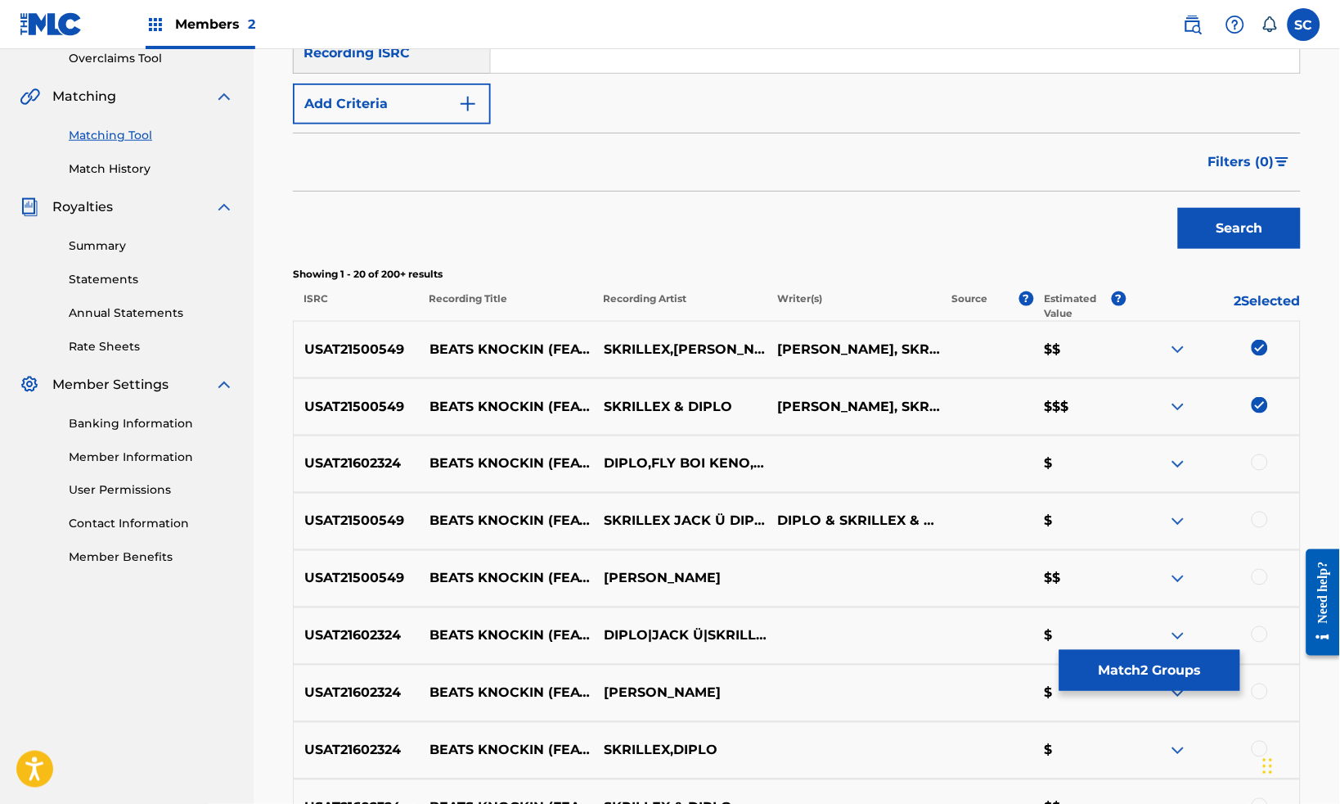
click at [1137, 493] on div "USAT21602324 BEATS KNOCKIN (FEAT. FLY BOI KENO) DIPLO,FLY BOI KENO,[PERSON_NAME…" at bounding box center [797, 463] width 1008 height 57
click at [1137, 471] on div at bounding box center [1260, 462] width 16 height 16
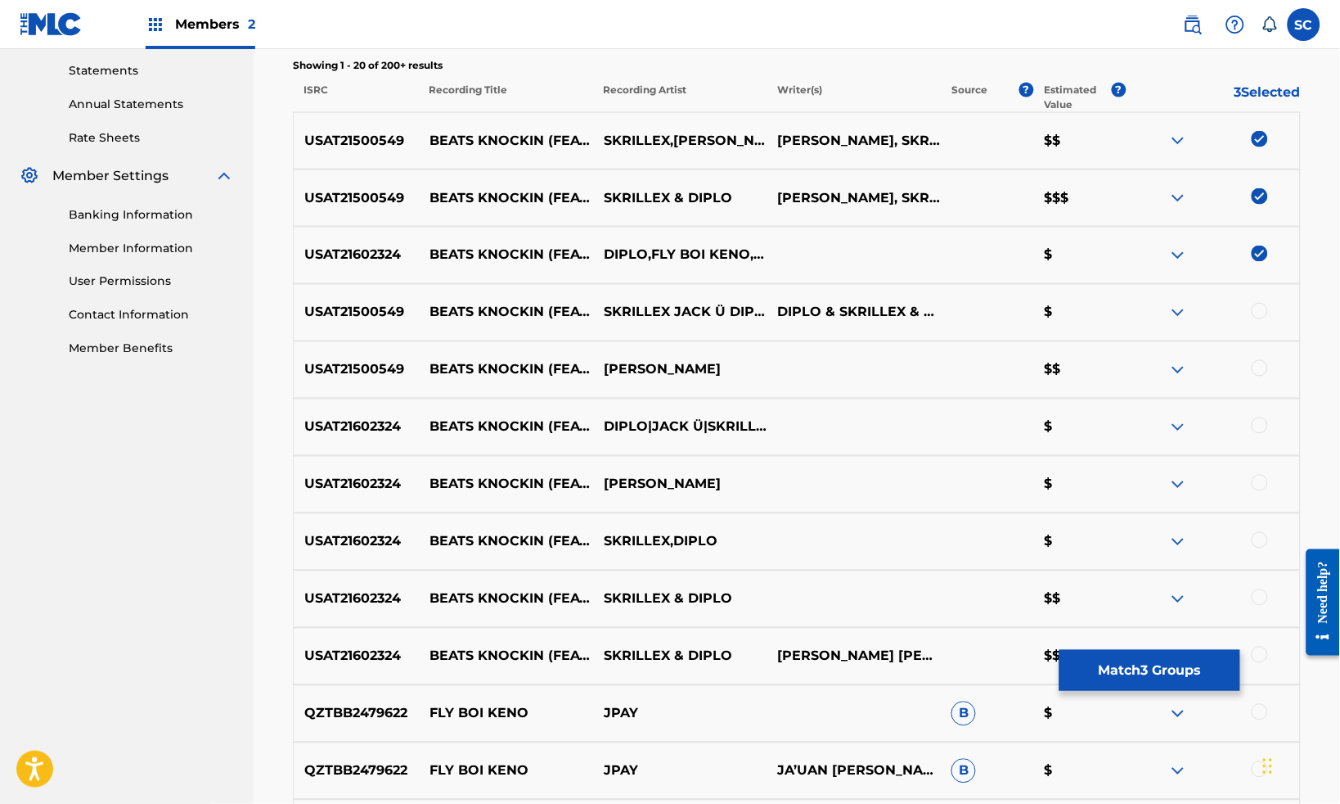
scroll to position [595, 0]
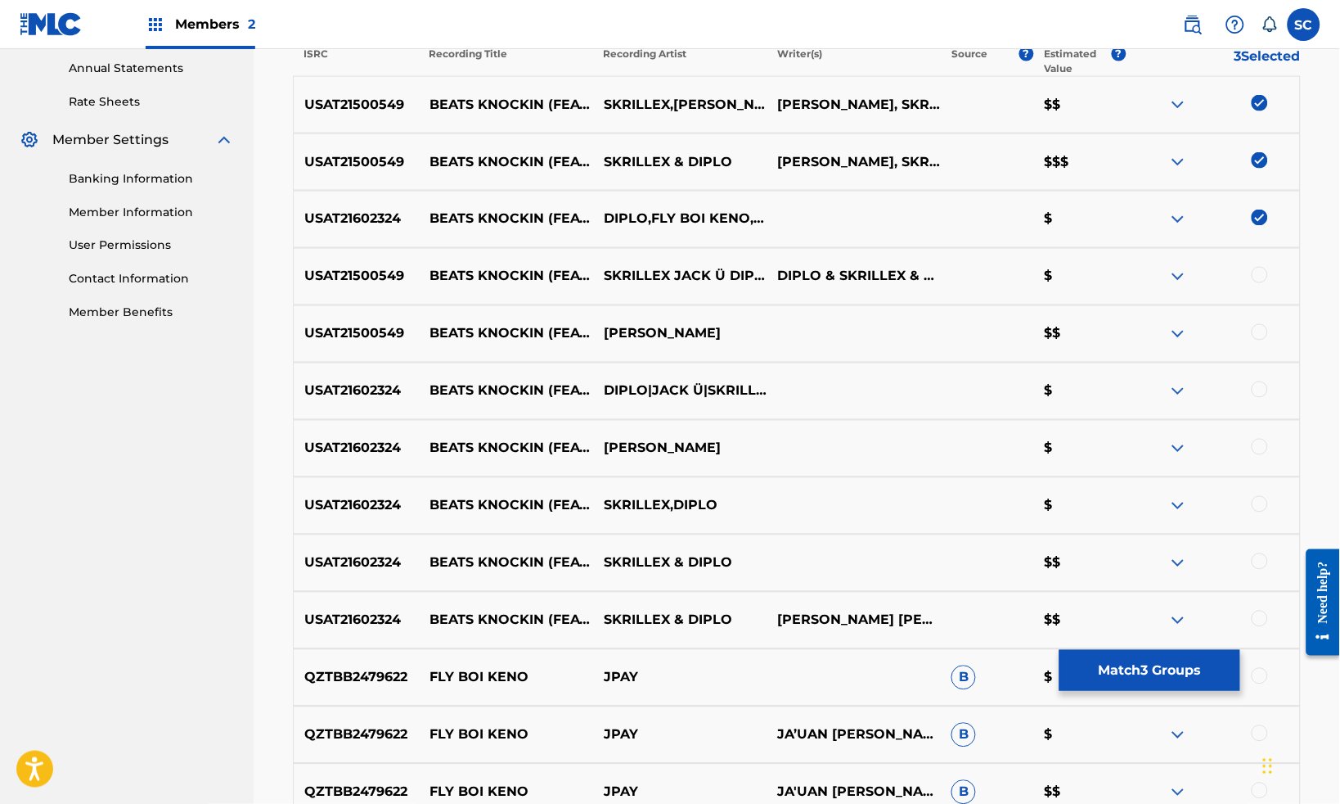
click at [1137, 283] on div at bounding box center [1260, 275] width 16 height 16
click at [1137, 340] on div at bounding box center [1260, 332] width 16 height 16
click at [1137, 398] on div at bounding box center [1260, 389] width 16 height 16
click at [1137, 455] on div at bounding box center [1260, 447] width 16 height 16
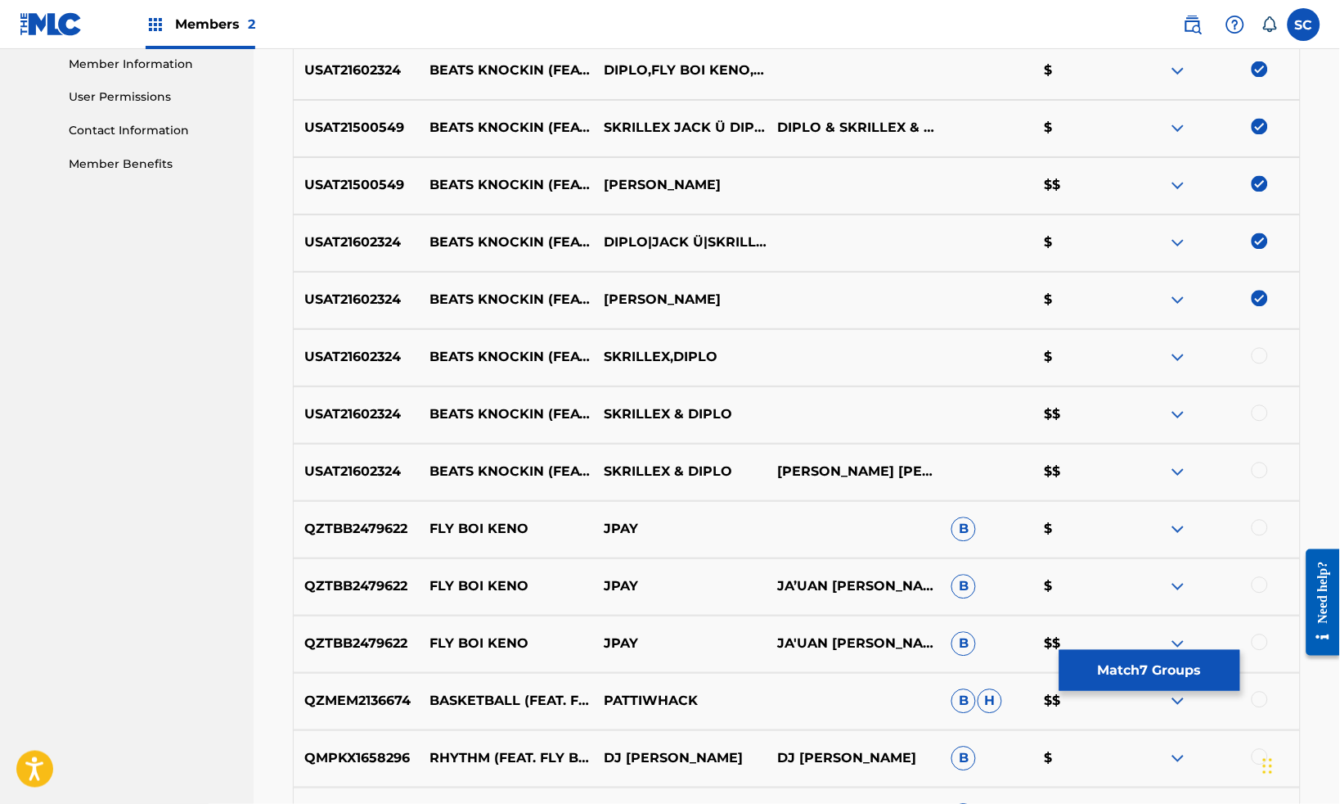
scroll to position [754, 0]
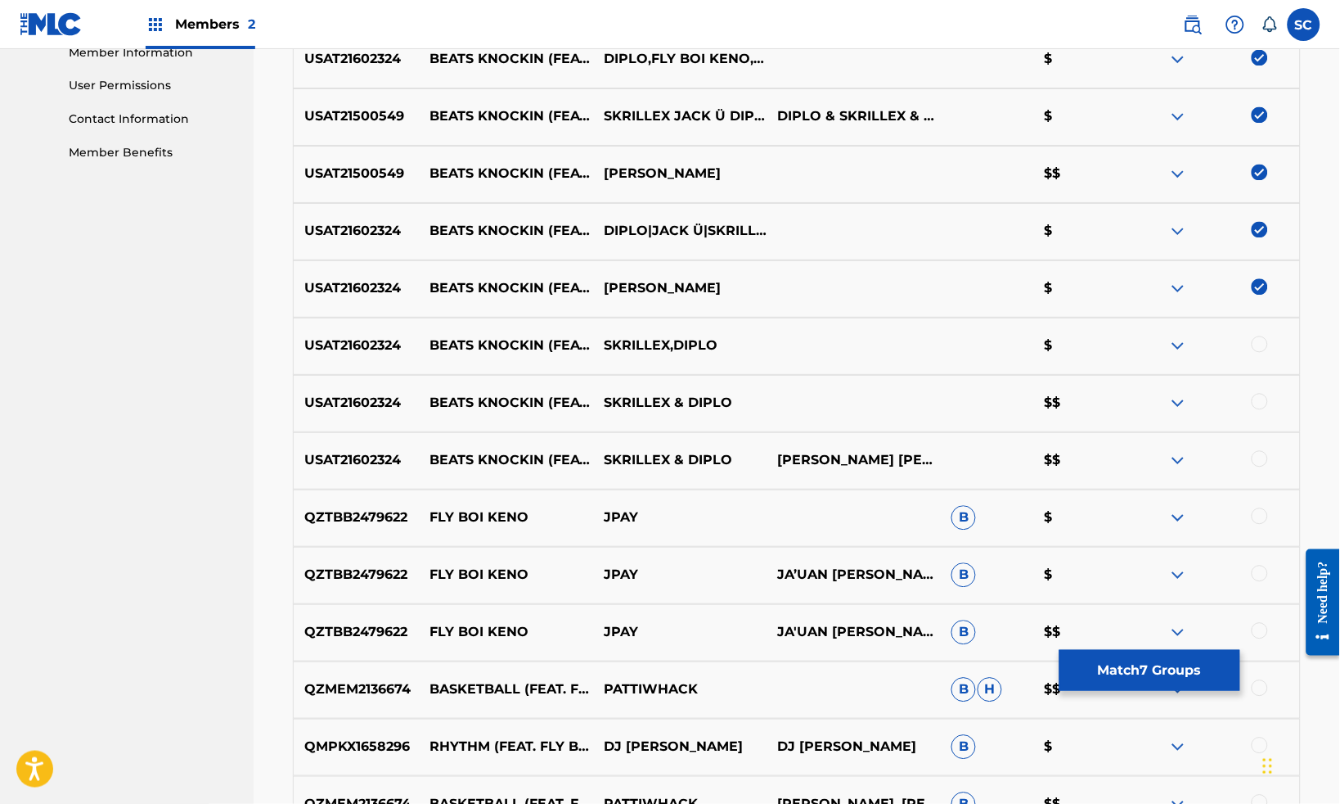
click at [1137, 353] on div at bounding box center [1260, 344] width 16 height 16
click at [1137, 410] on div at bounding box center [1260, 402] width 16 height 16
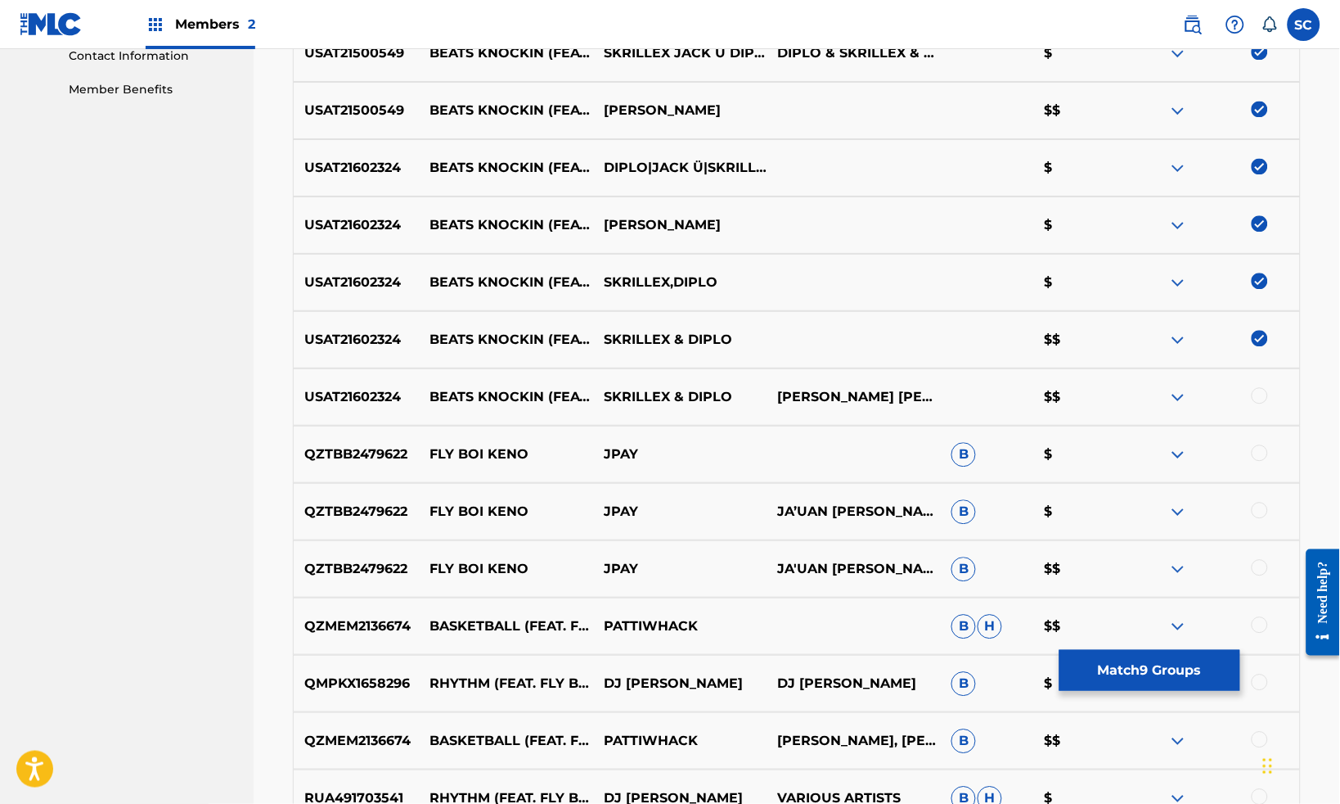
scroll to position [830, 0]
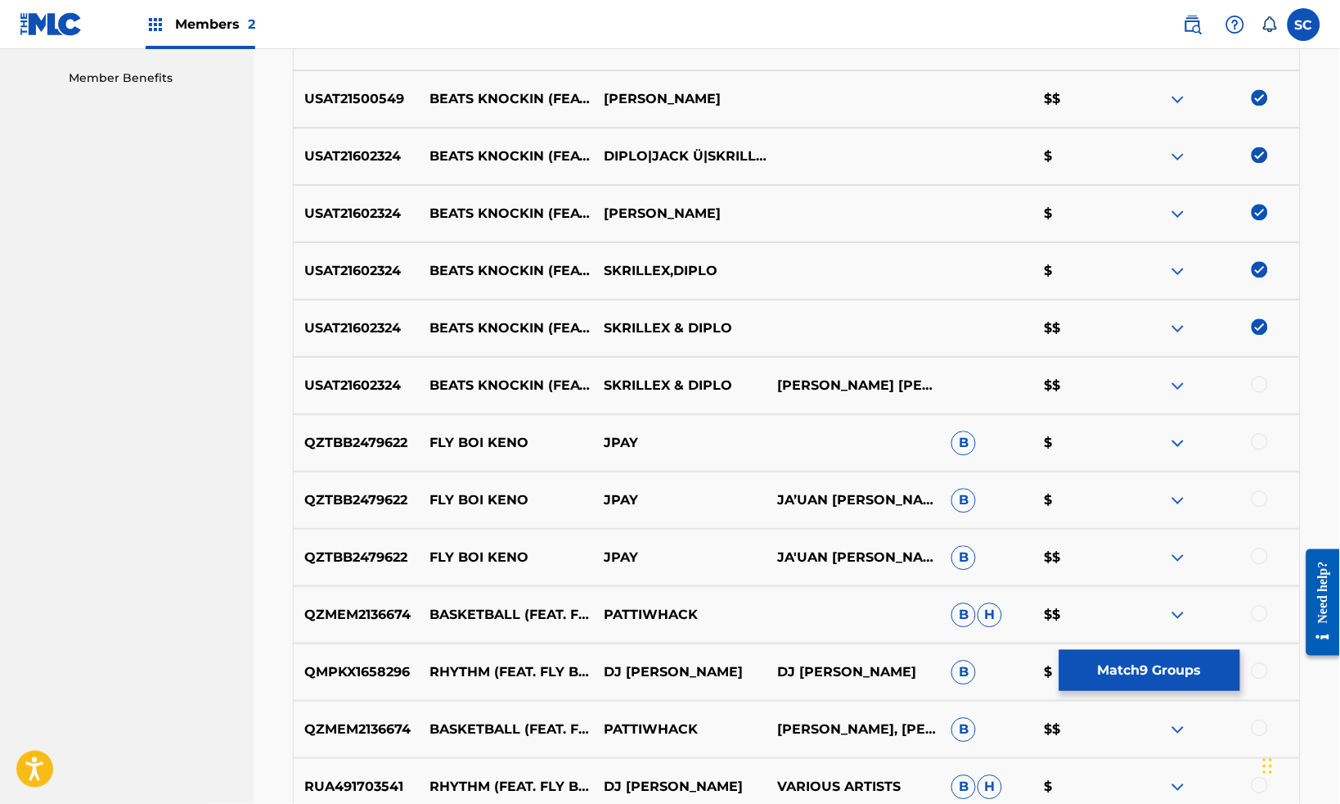
click at [1137, 392] on div at bounding box center [1260, 384] width 16 height 16
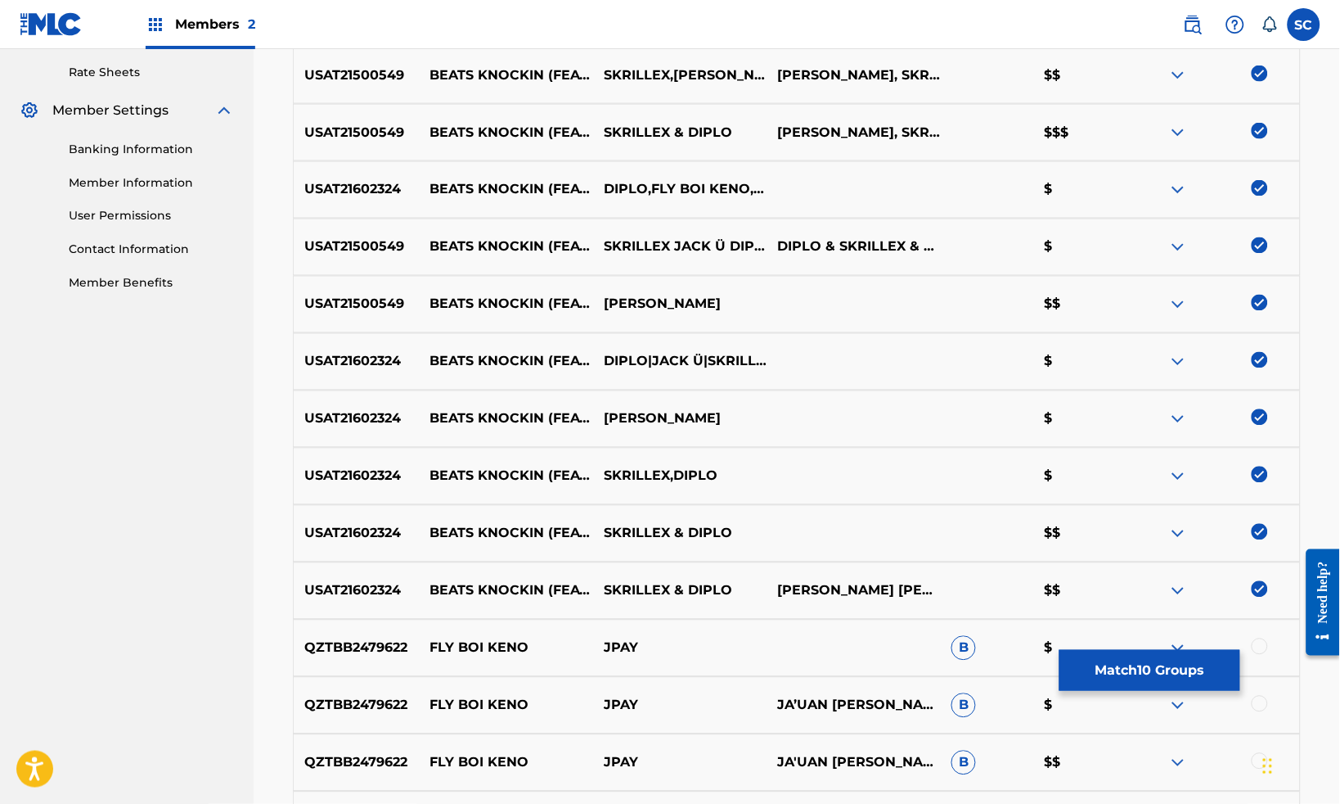
scroll to position [646, 0]
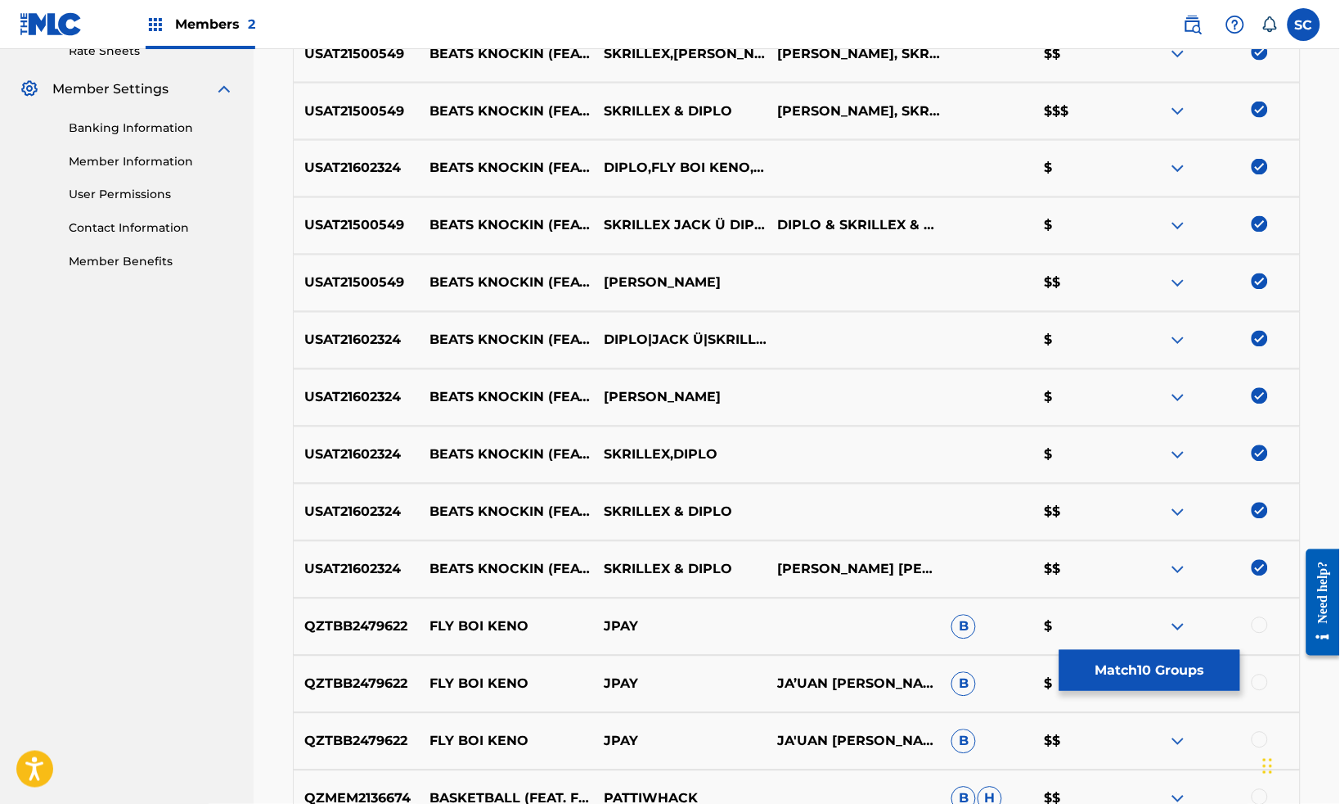
click at [1137, 662] on button "Match 10 Groups" at bounding box center [1150, 670] width 181 height 41
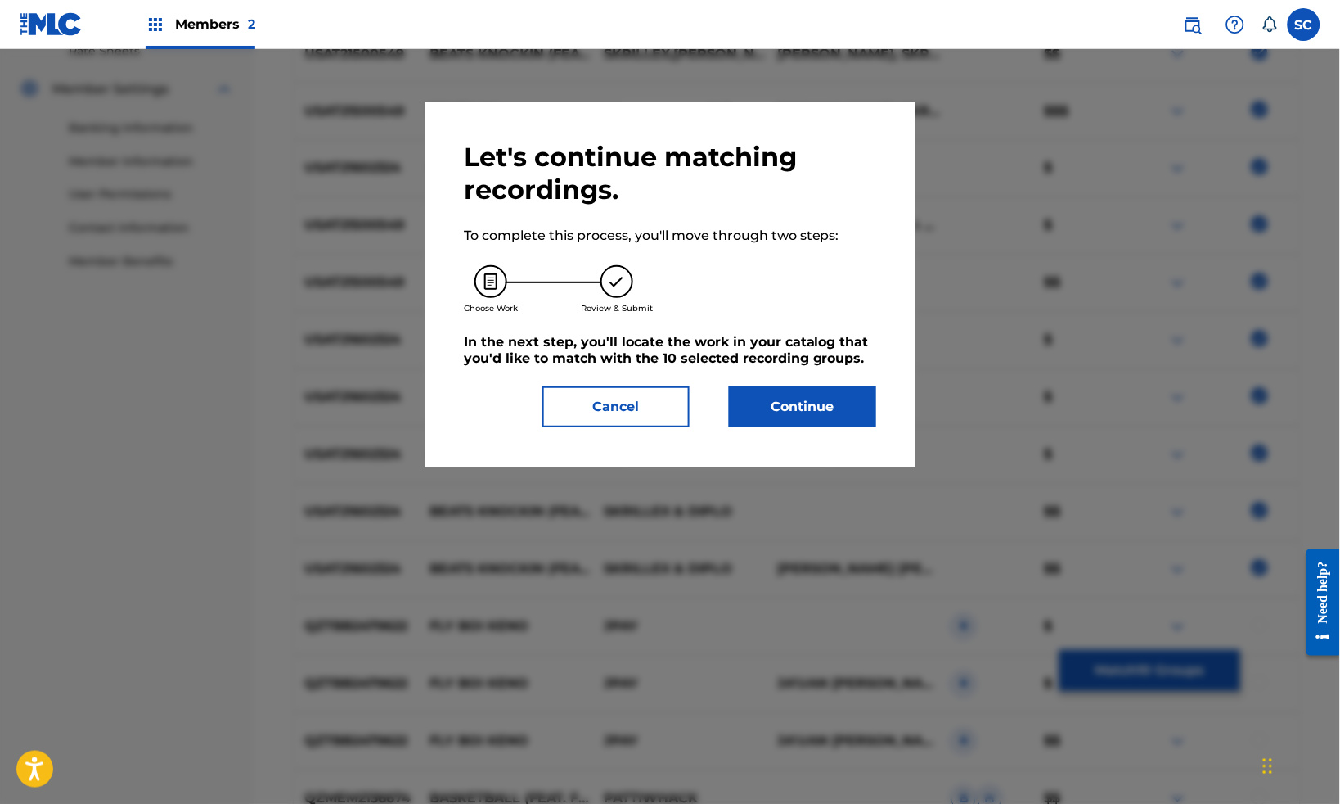
click at [789, 425] on button "Continue" at bounding box center [802, 406] width 147 height 41
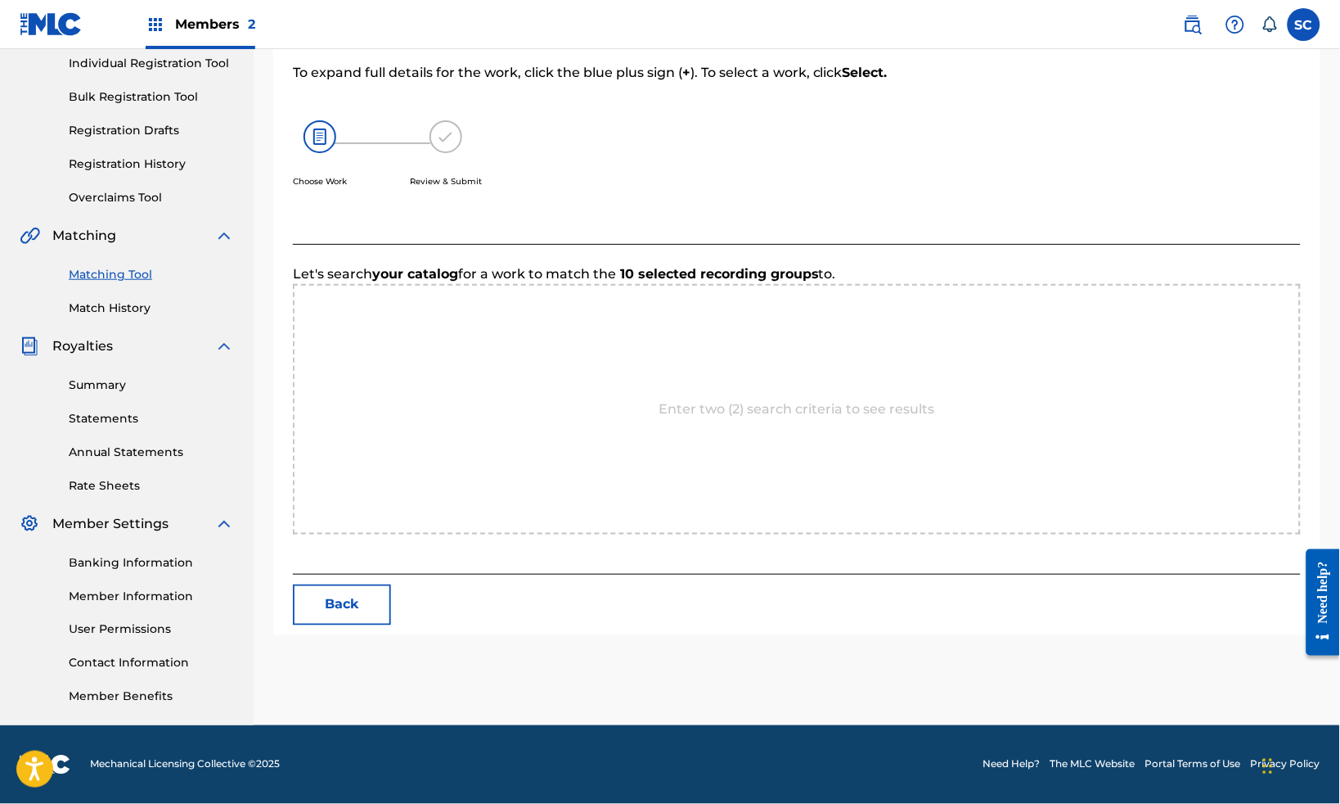
scroll to position [239, 0]
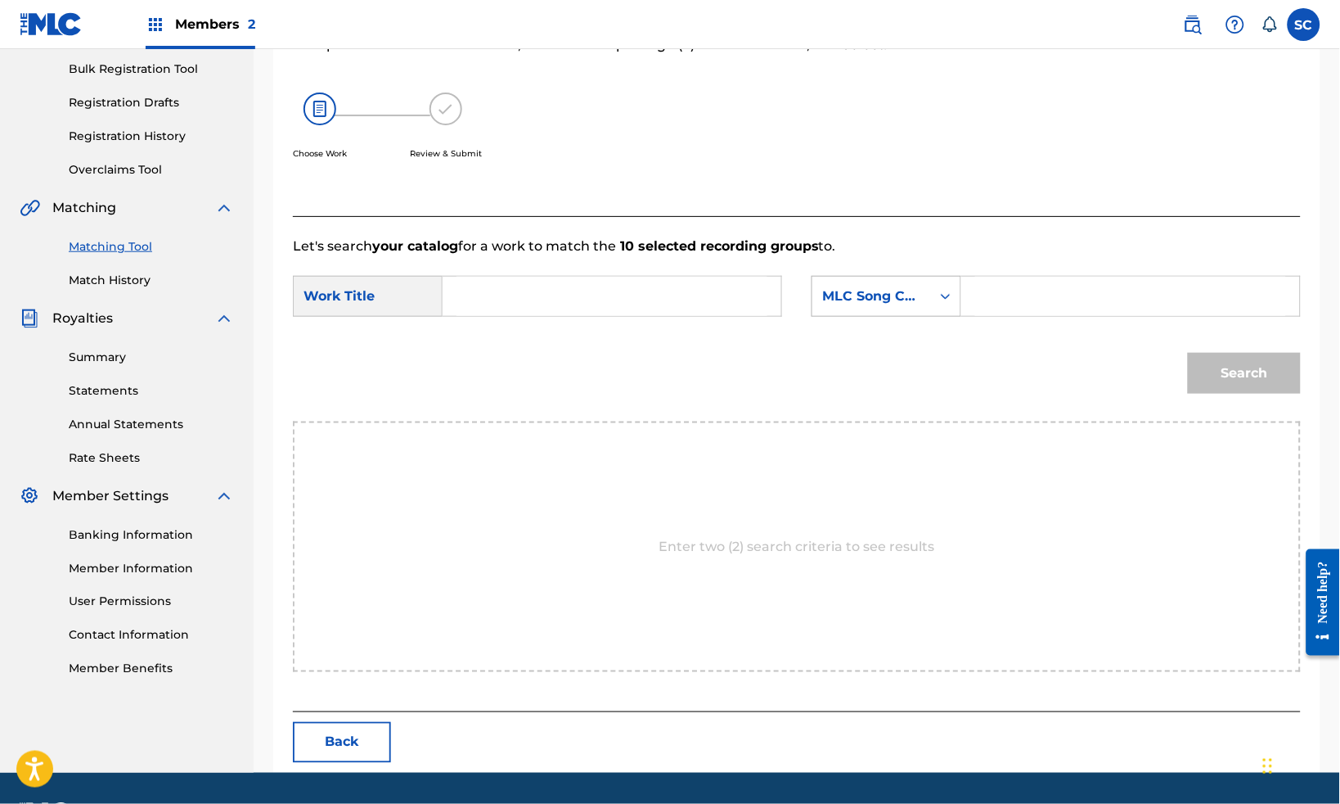
click at [954, 304] on icon "Search Form" at bounding box center [946, 296] width 16 height 16
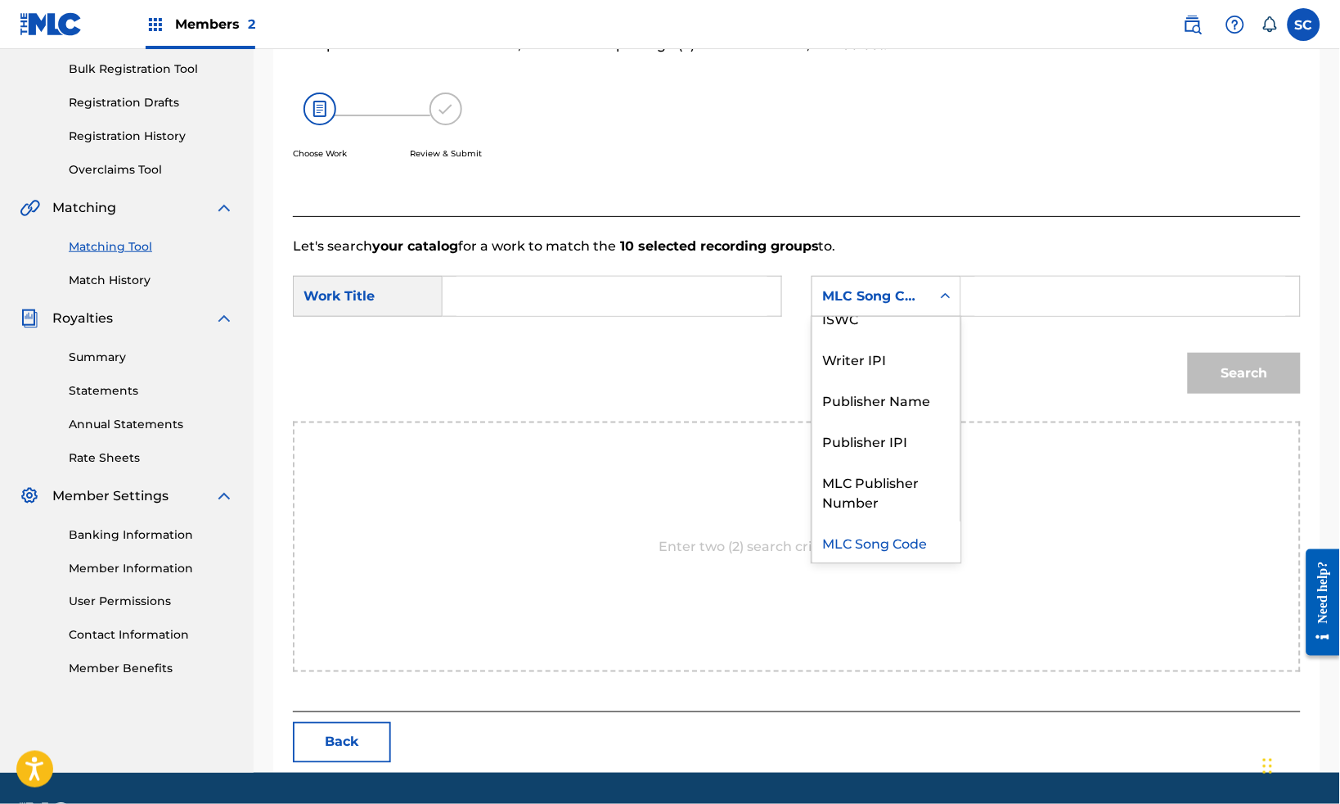
click at [1103, 520] on div "Enter two (2) search criteria to see results" at bounding box center [797, 546] width 1008 height 250
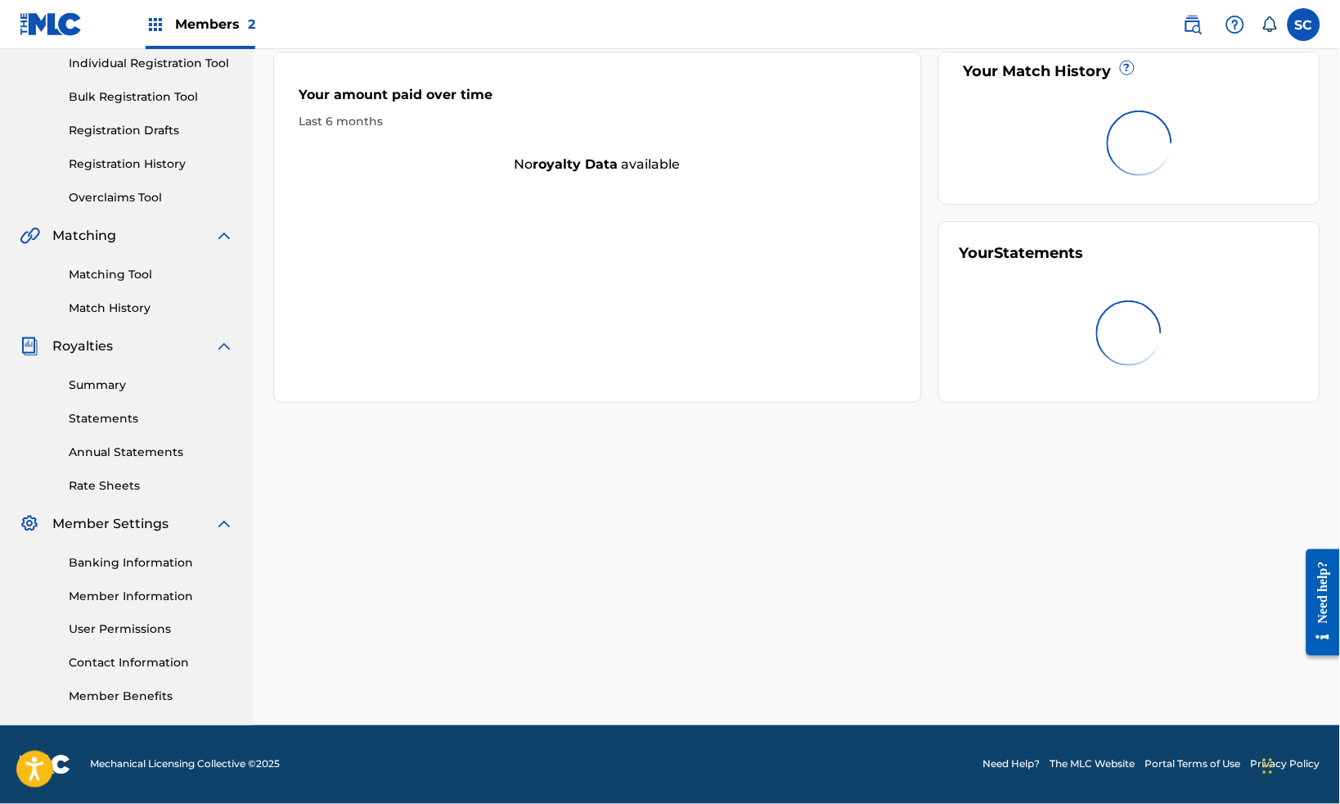
scroll to position [164, 0]
